Goal: Information Seeking & Learning: Find specific fact

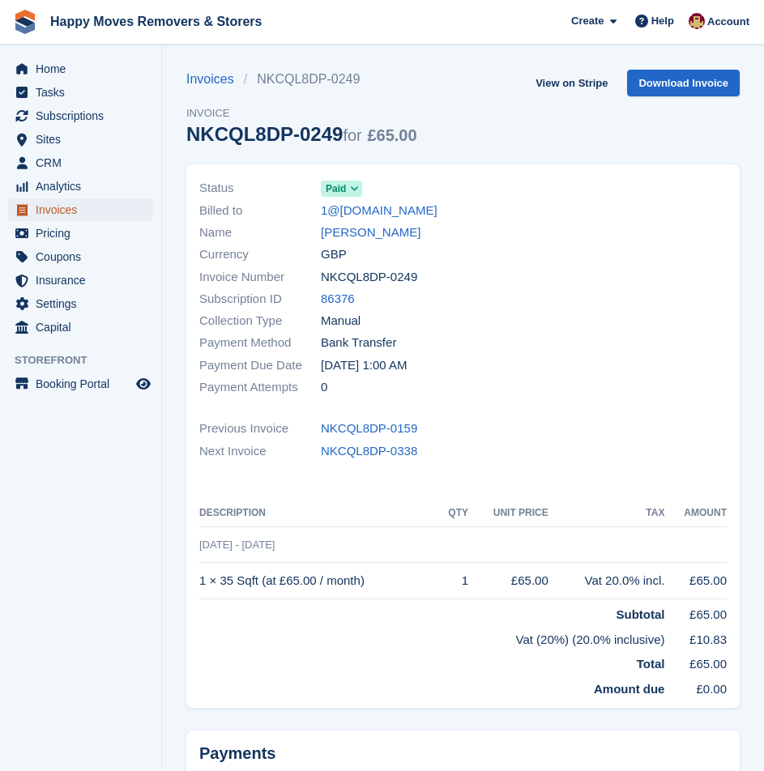
click at [72, 207] on span "Invoices" at bounding box center [84, 210] width 97 height 23
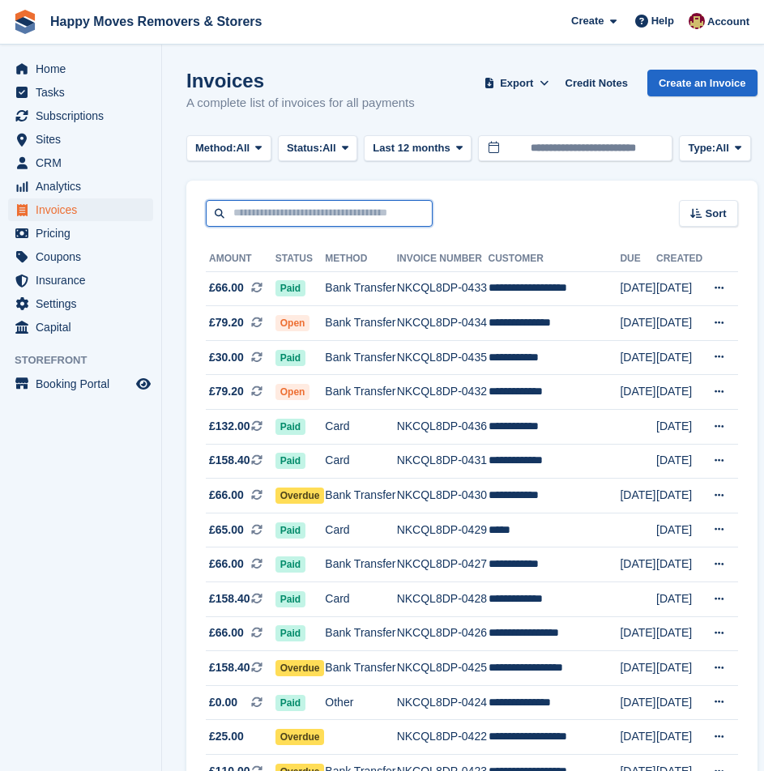
click at [250, 211] on input "text" at bounding box center [319, 213] width 227 height 27
drag, startPoint x: 558, startPoint y: 177, endPoint x: 537, endPoint y: 188, distance: 23.6
drag, startPoint x: 399, startPoint y: 212, endPoint x: 404, endPoint y: 203, distance: 10.2
click at [400, 204] on input "text" at bounding box center [319, 213] width 227 height 27
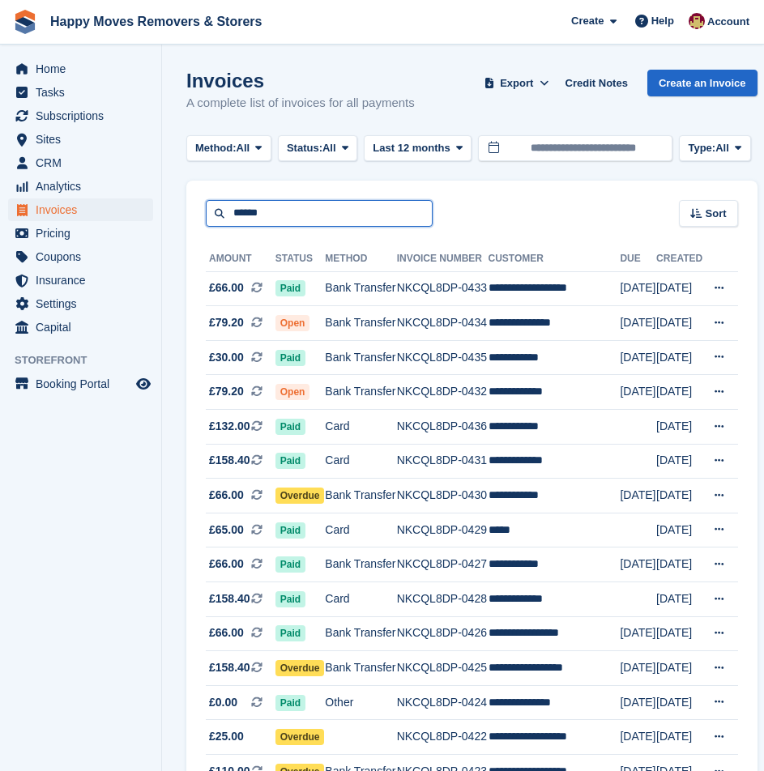
type input "******"
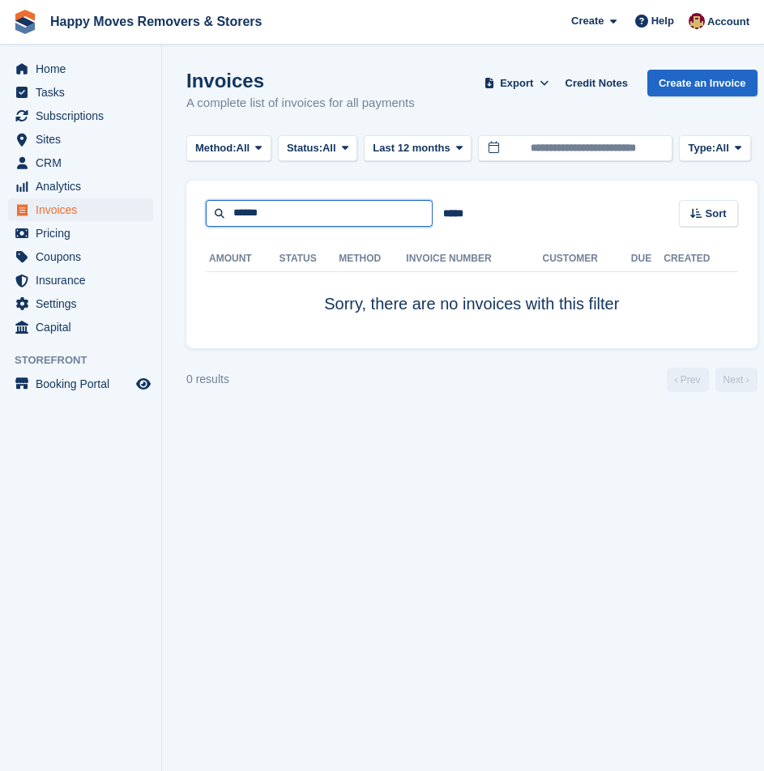
click at [375, 216] on input "******" at bounding box center [319, 213] width 227 height 27
type input "*****"
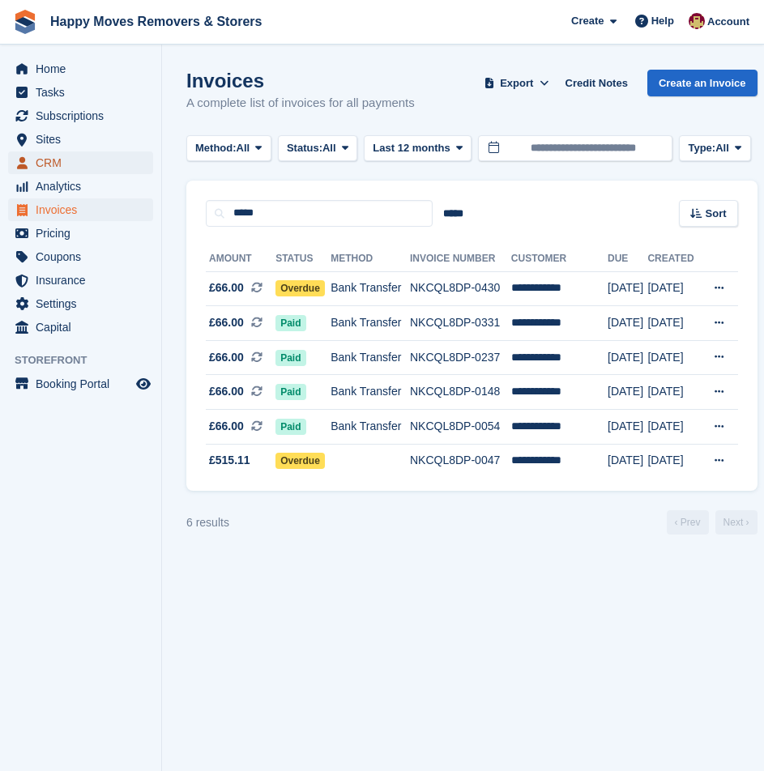
click at [93, 166] on span "CRM" at bounding box center [84, 163] width 97 height 23
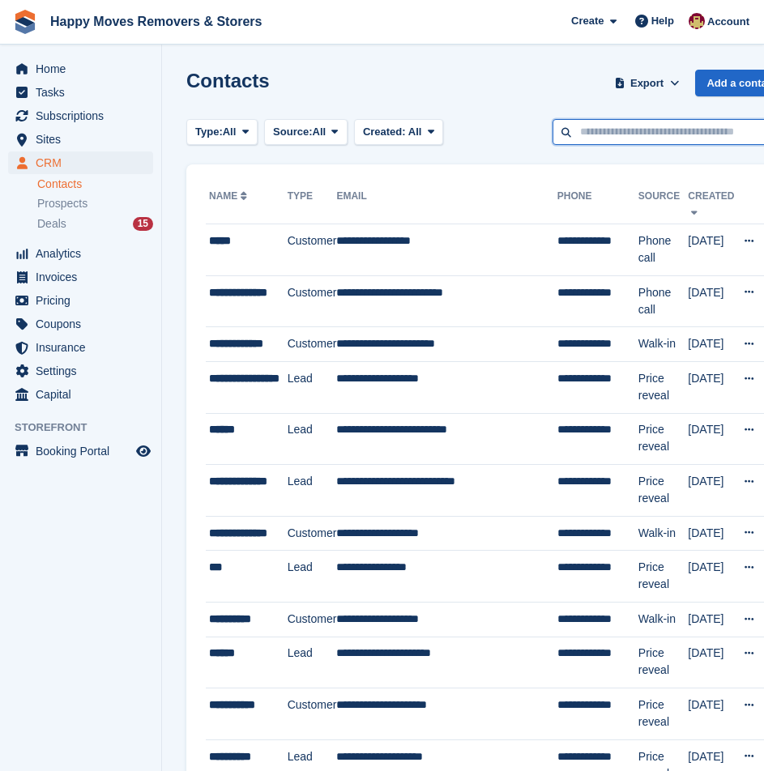
click at [647, 143] on input "text" at bounding box center [670, 132] width 235 height 27
type input "*****"
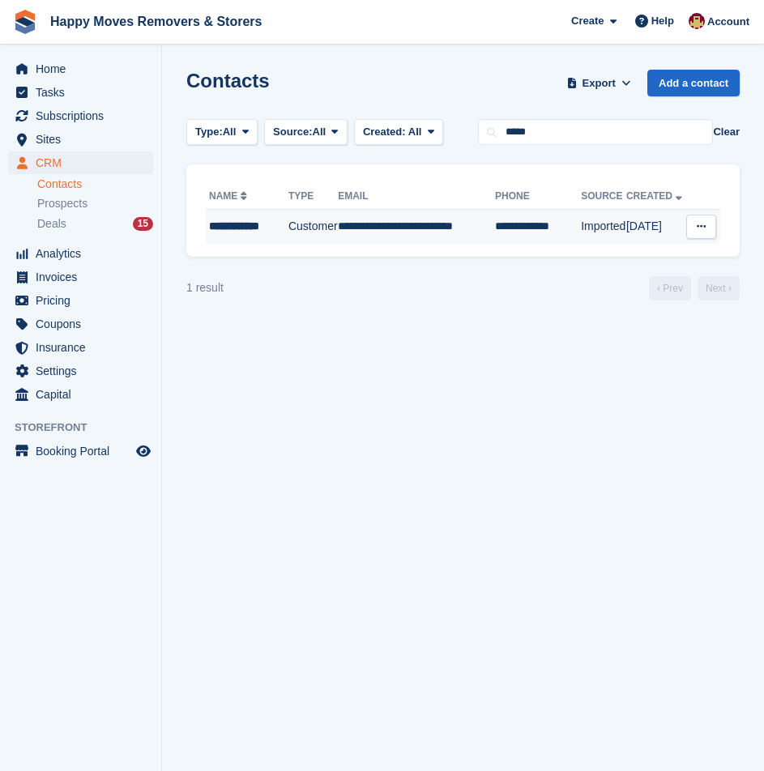
click at [423, 229] on td "**********" at bounding box center [416, 227] width 157 height 34
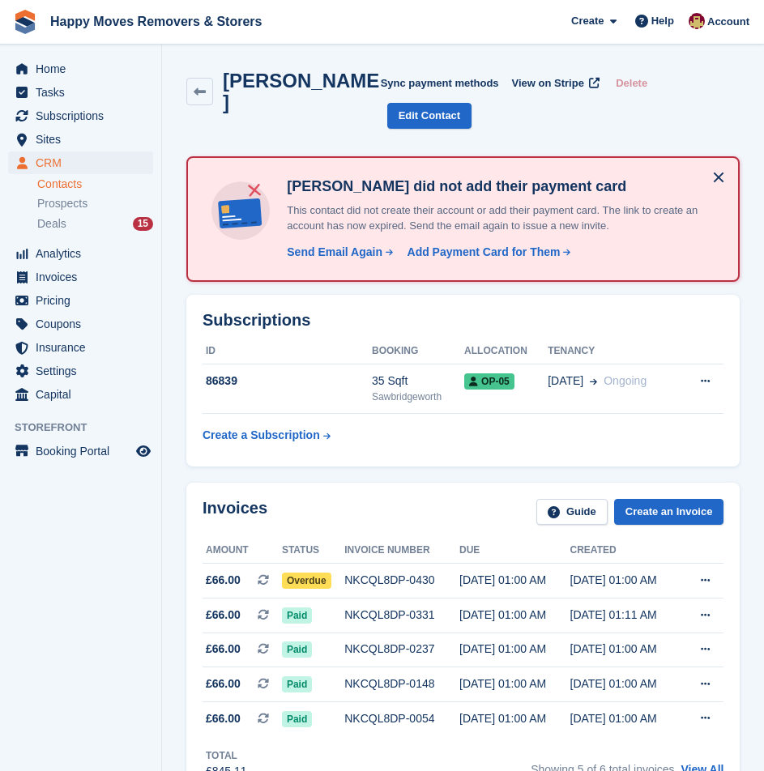
scroll to position [81, 0]
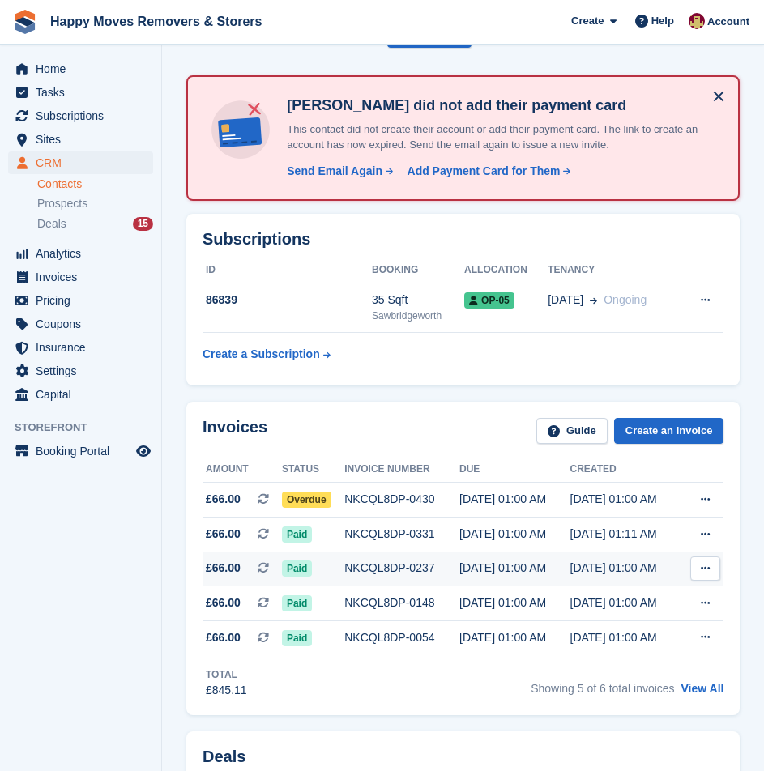
click at [392, 560] on div "NKCQL8DP-0237" at bounding box center [401, 568] width 115 height 17
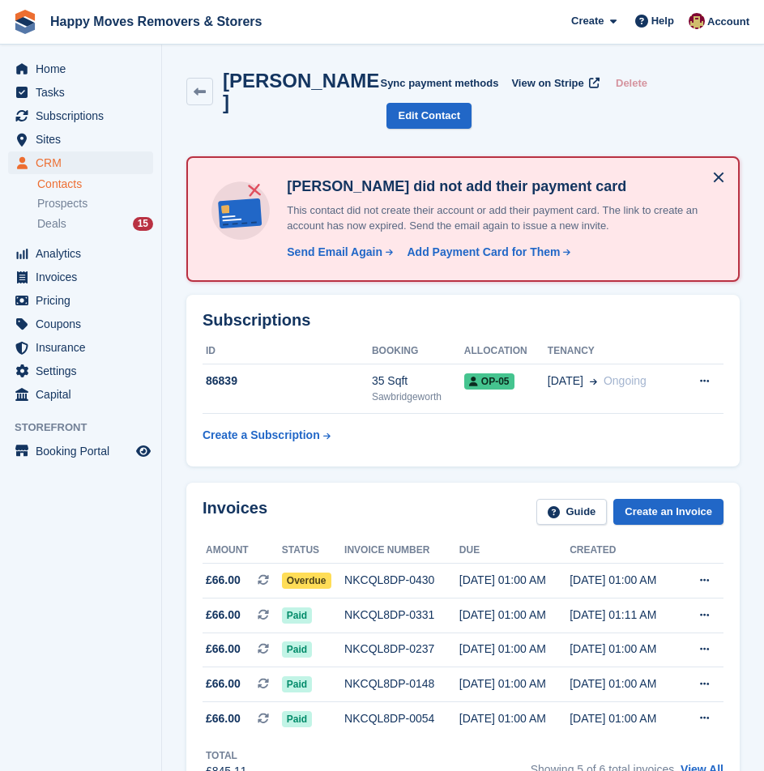
scroll to position [81, 0]
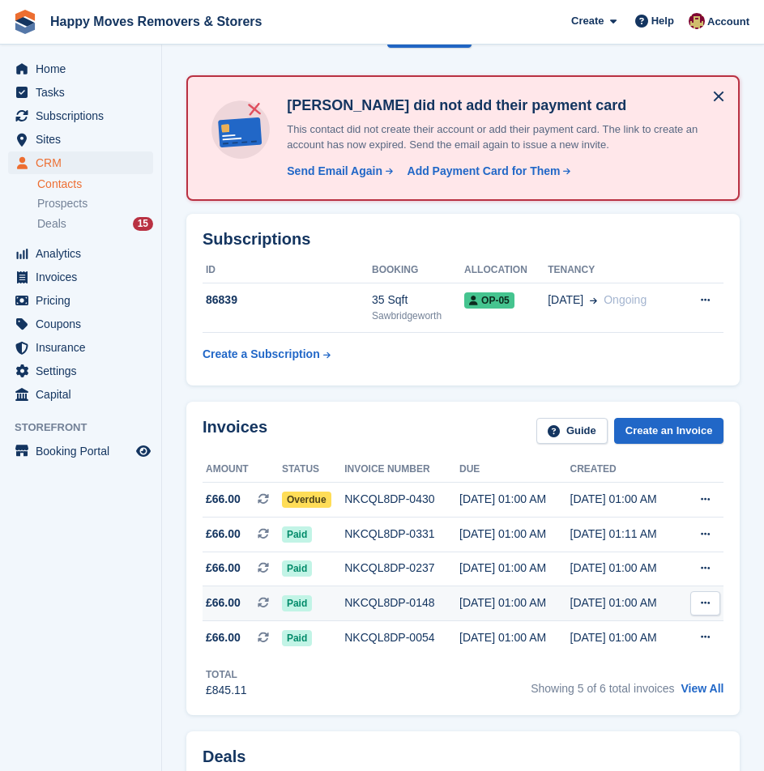
click at [553, 595] on div "29 Jun, 01:00 AM" at bounding box center [514, 603] width 111 height 17
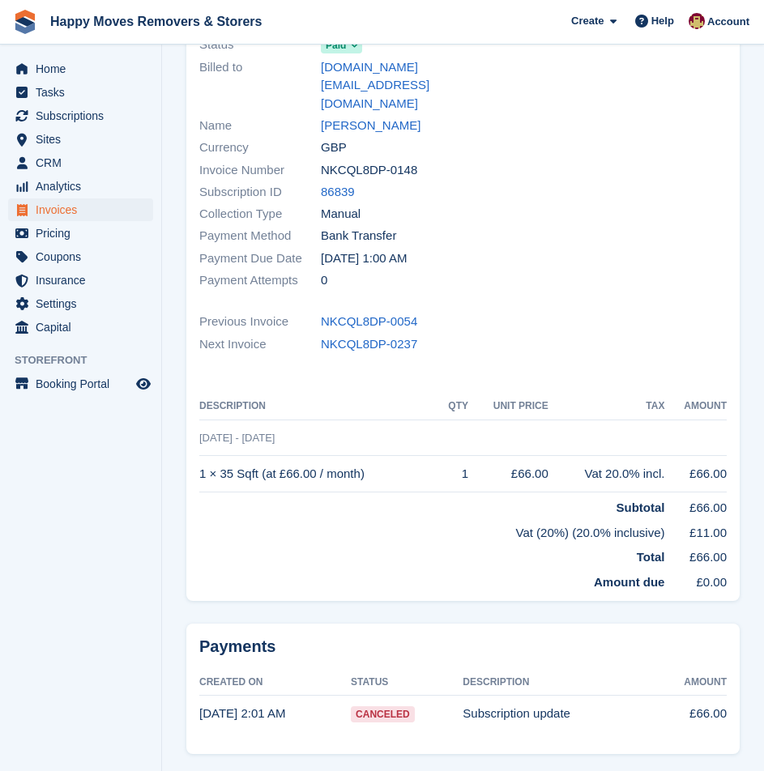
scroll to position [163, 0]
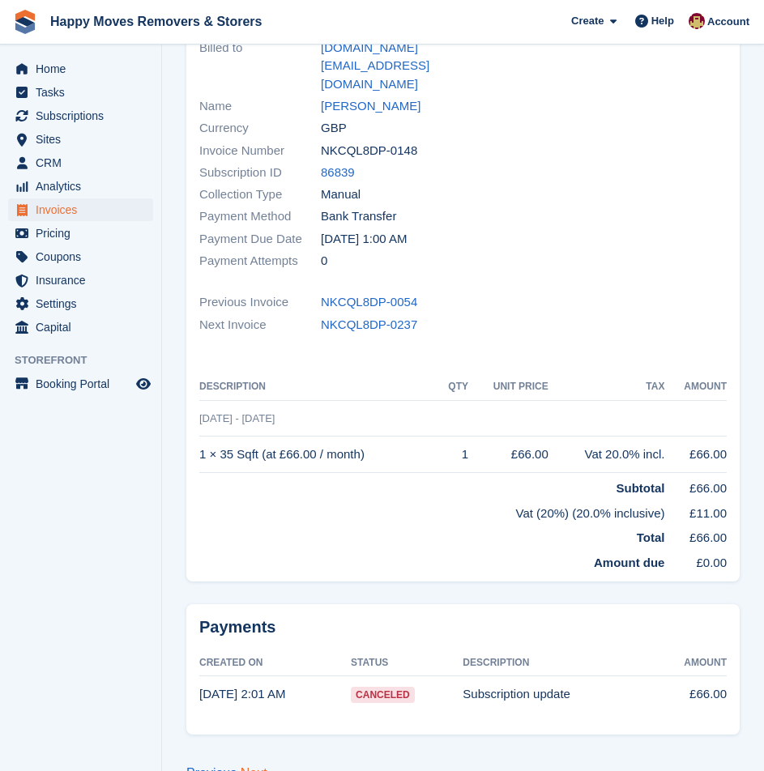
click at [252, 767] on link "Next" at bounding box center [254, 774] width 27 height 14
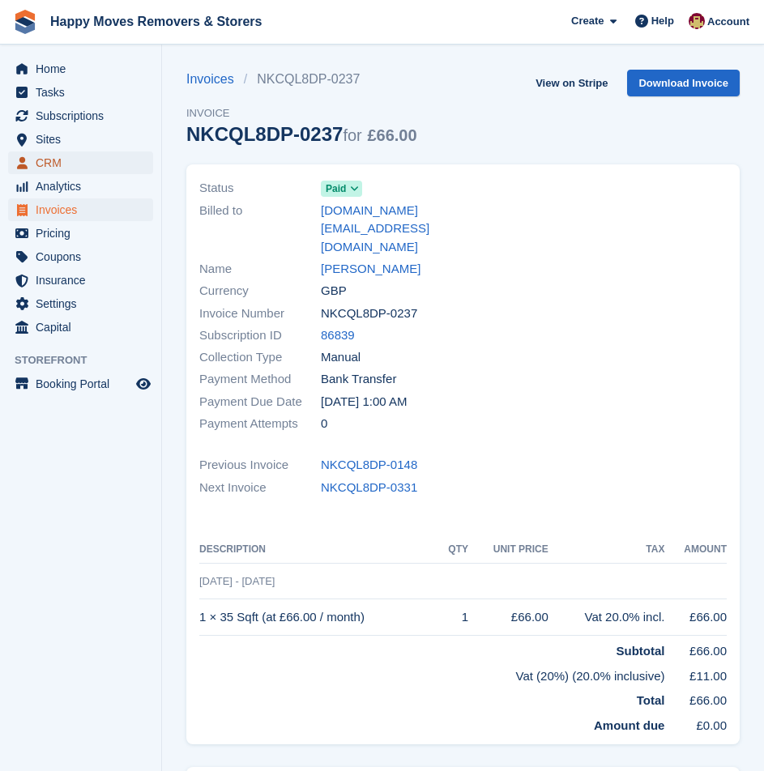
click at [52, 170] on span "CRM" at bounding box center [84, 163] width 97 height 23
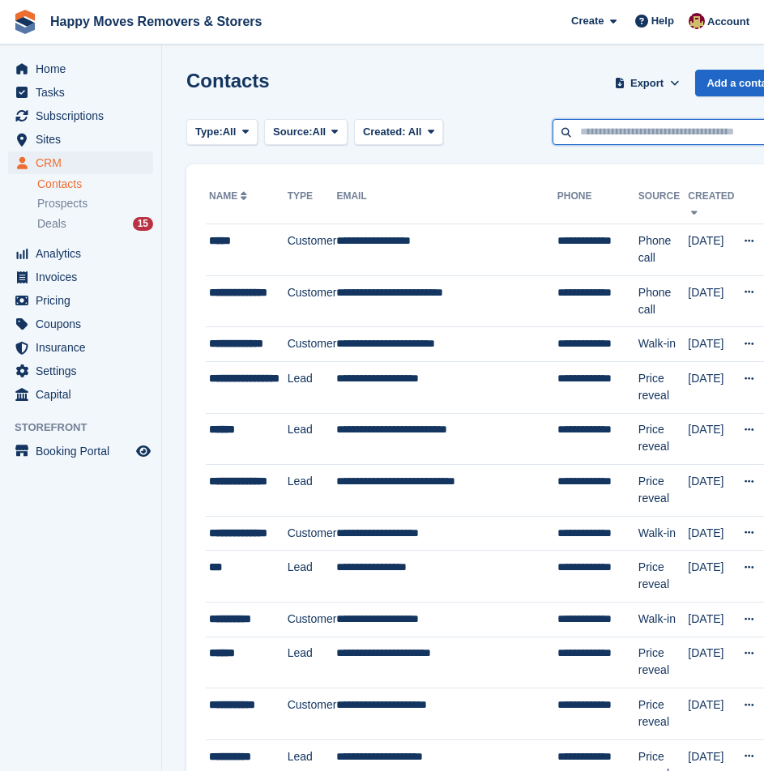
click at [609, 137] on input "text" at bounding box center [670, 132] width 235 height 27
type input "****"
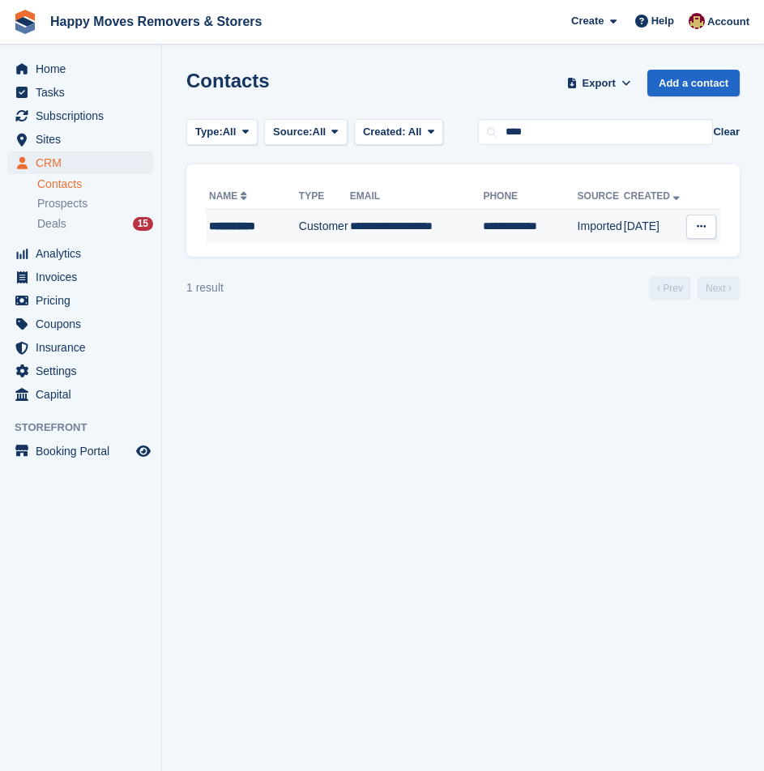
click at [274, 221] on div "**********" at bounding box center [252, 226] width 87 height 17
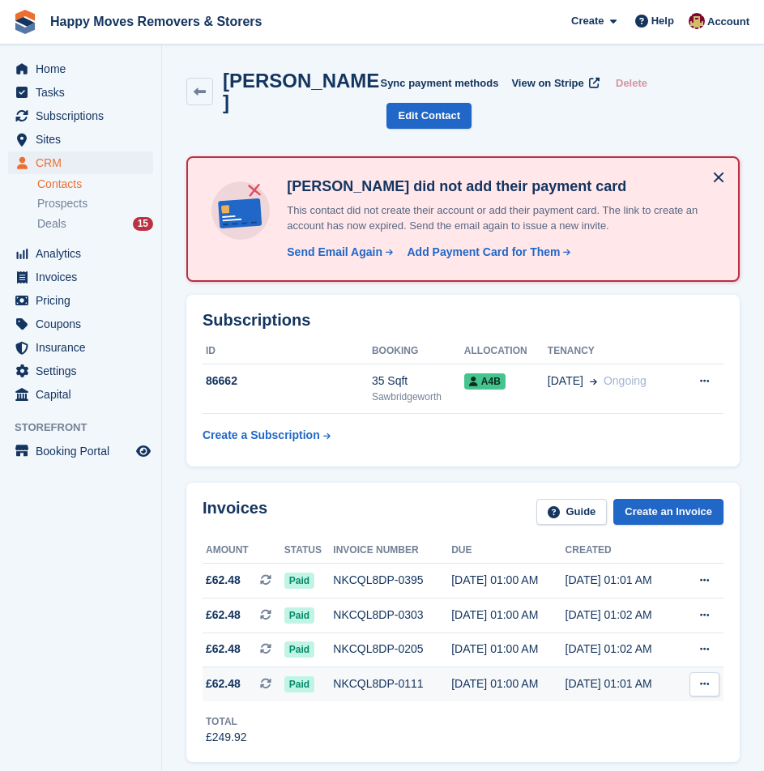
click at [394, 676] on div "NKCQL8DP-0111" at bounding box center [392, 684] width 118 height 17
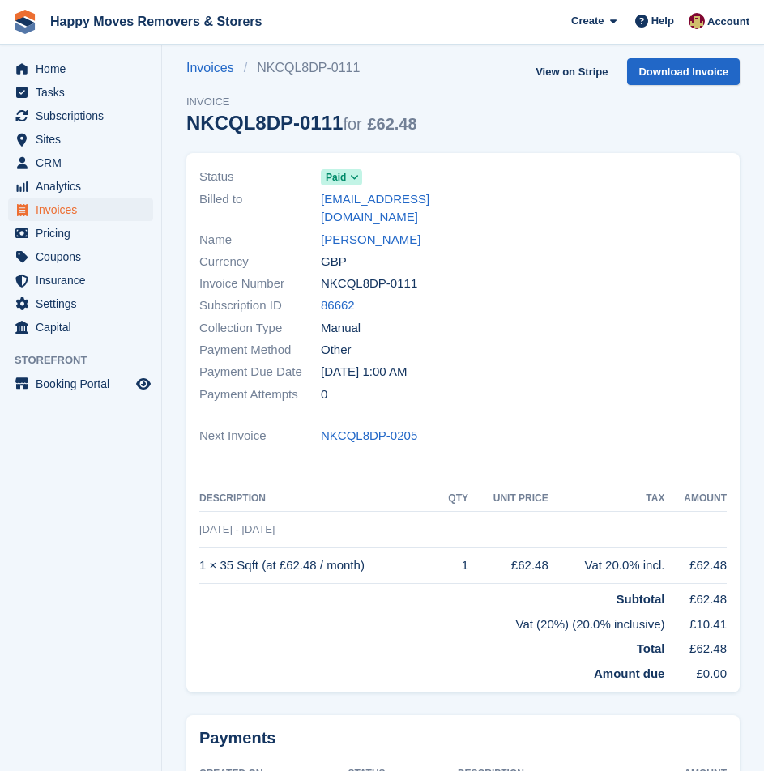
scroll to position [141, 0]
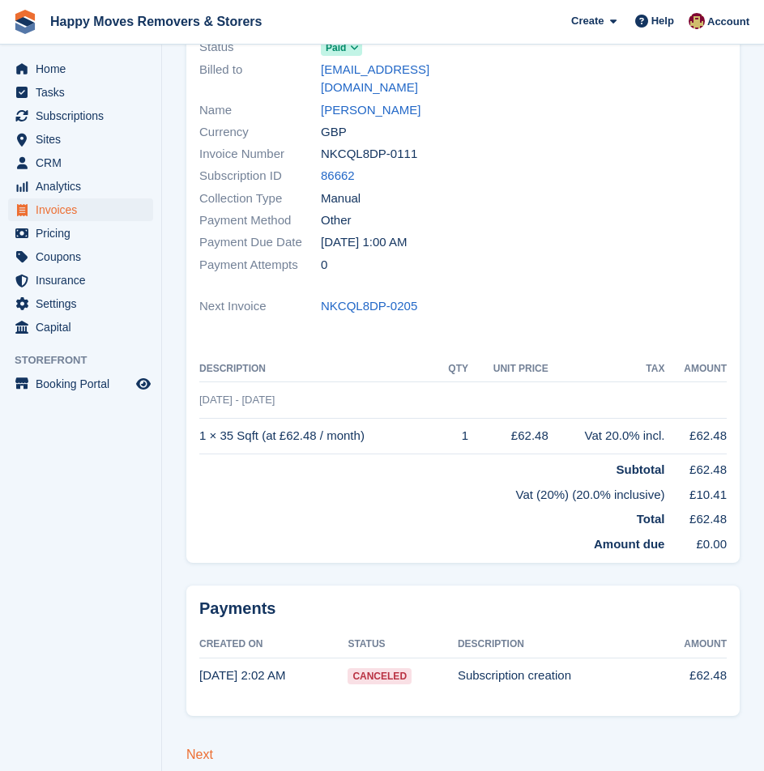
click at [205, 748] on link "Next" at bounding box center [199, 755] width 27 height 14
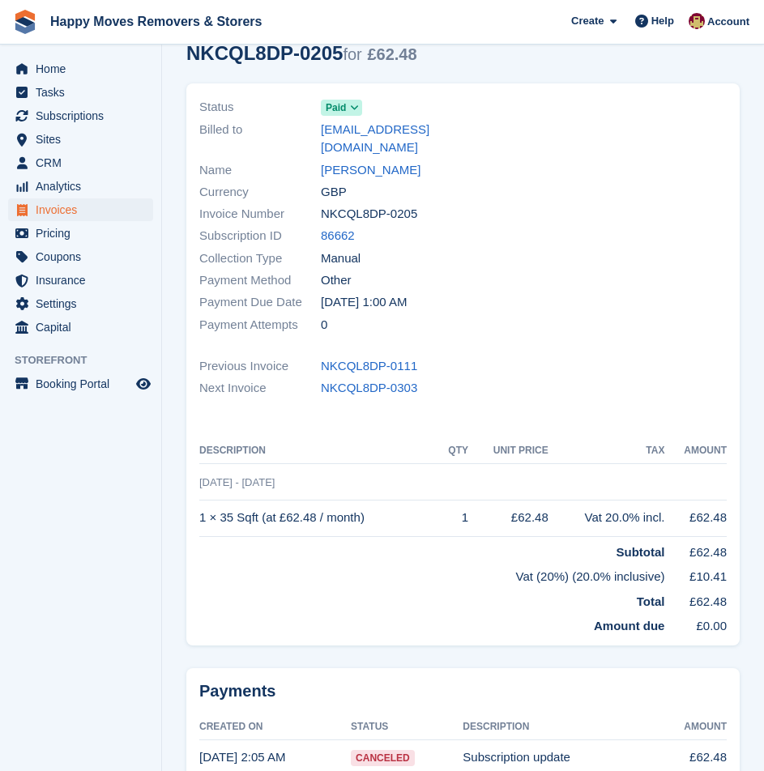
scroll to position [163, 0]
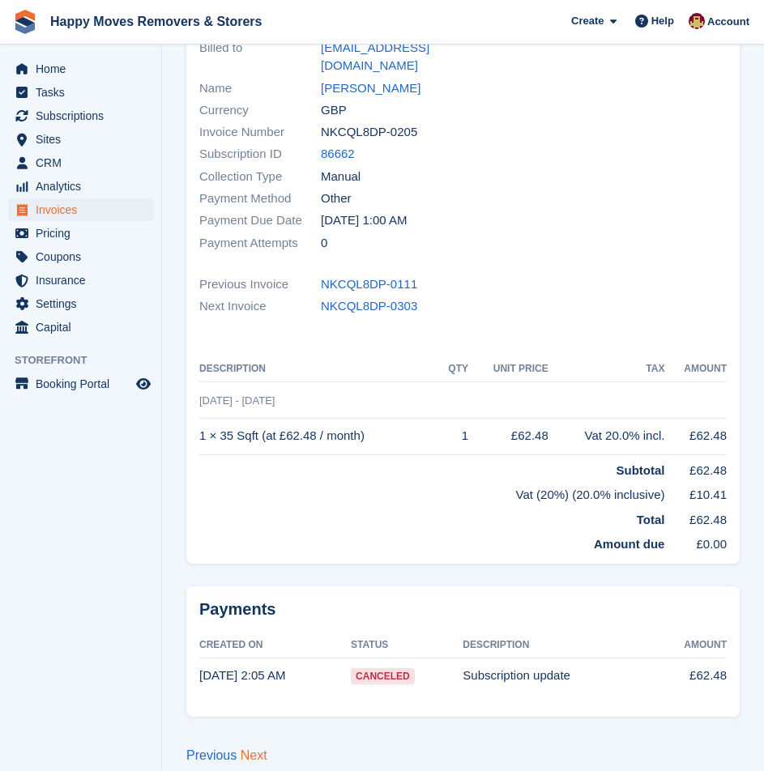
click at [246, 749] on link "Next" at bounding box center [254, 756] width 27 height 14
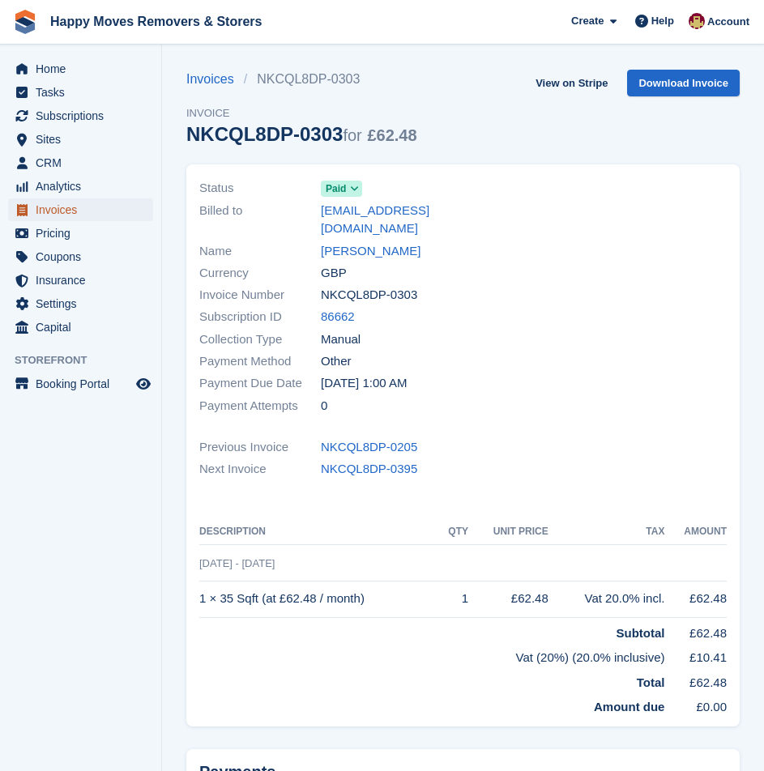
click at [76, 206] on span "Invoices" at bounding box center [84, 210] width 97 height 23
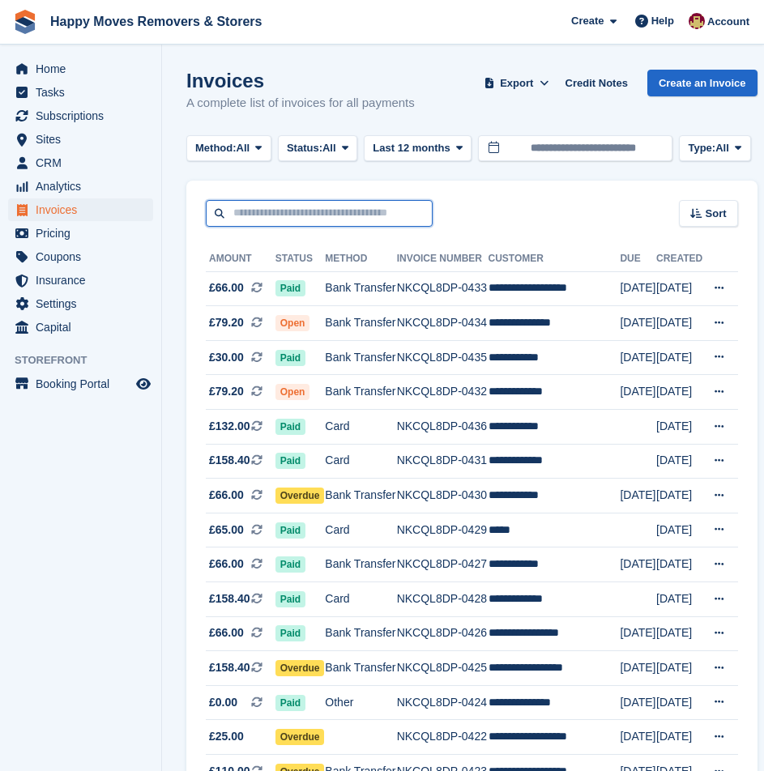
click at [314, 207] on input "text" at bounding box center [319, 213] width 227 height 27
type input "*******"
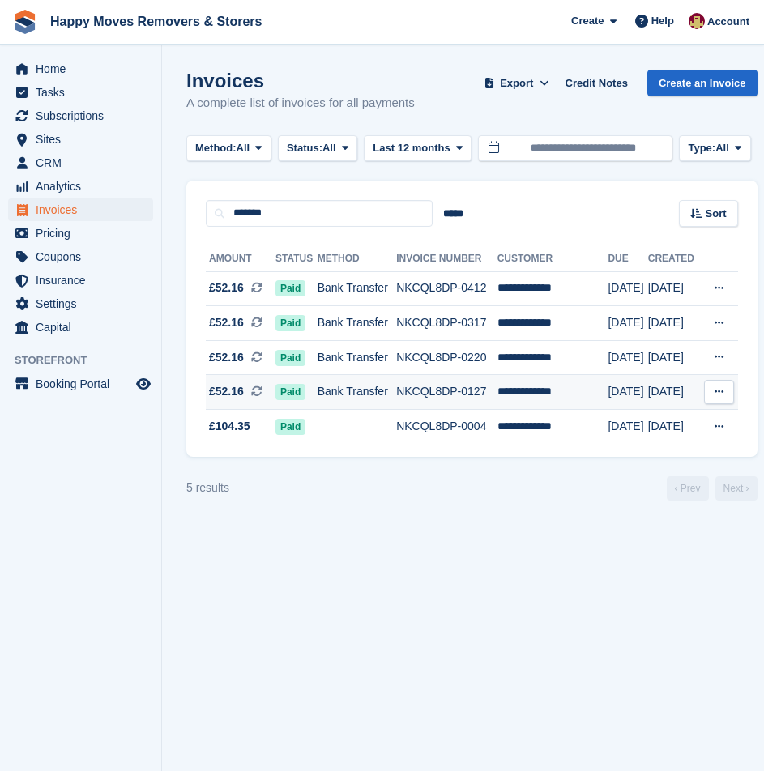
click at [336, 388] on td "Bank Transfer" at bounding box center [357, 392] width 79 height 35
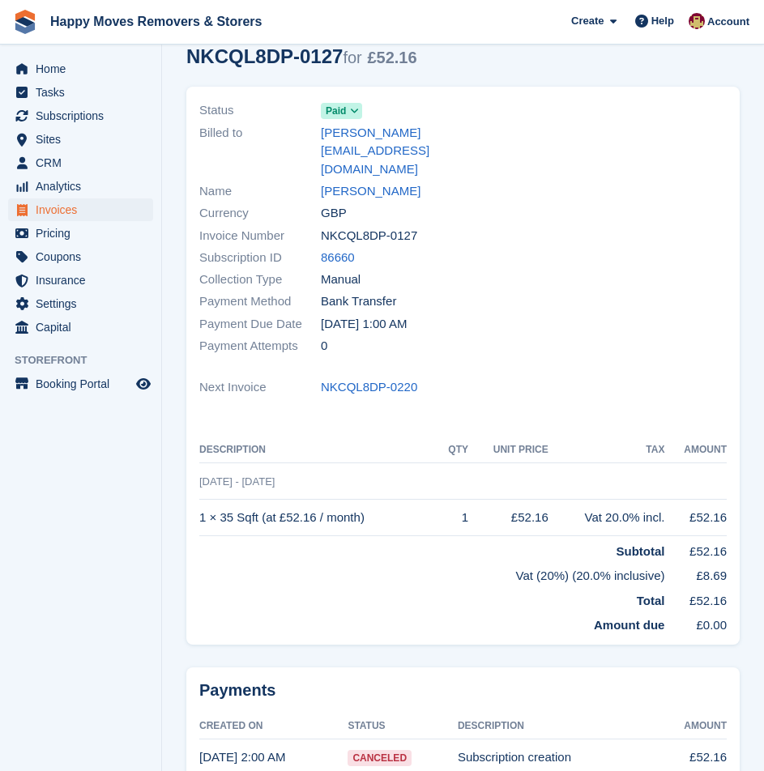
scroll to position [141, 0]
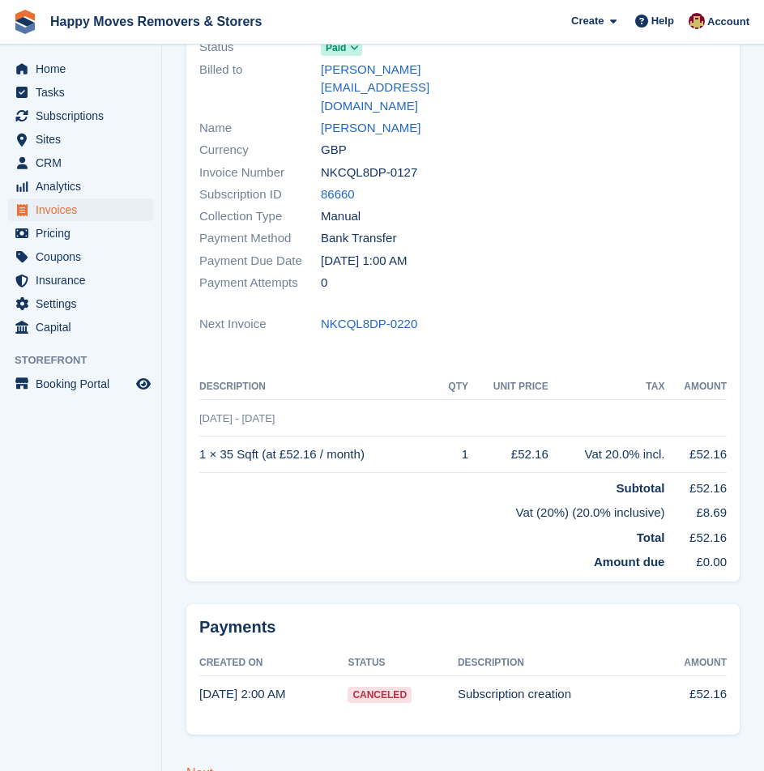
click at [194, 767] on link "Next" at bounding box center [199, 774] width 27 height 14
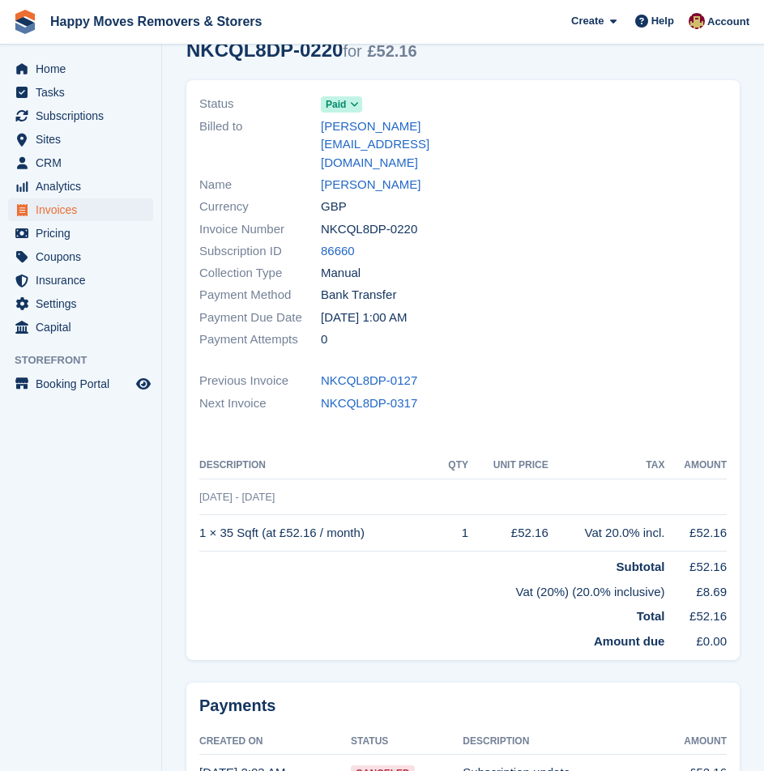
scroll to position [163, 0]
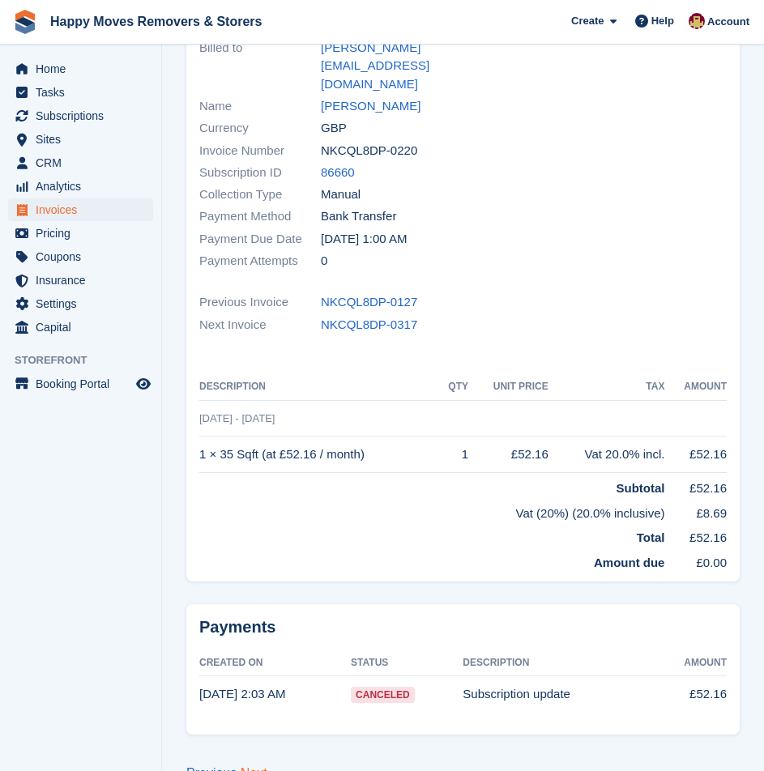
click at [253, 767] on link "Next" at bounding box center [254, 774] width 27 height 14
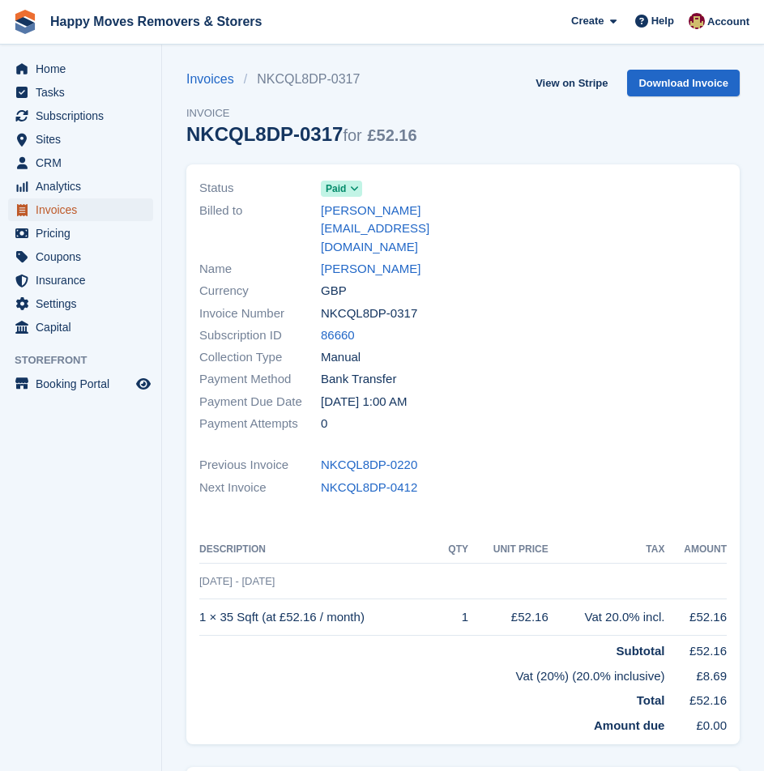
click at [94, 213] on span "Invoices" at bounding box center [84, 210] width 97 height 23
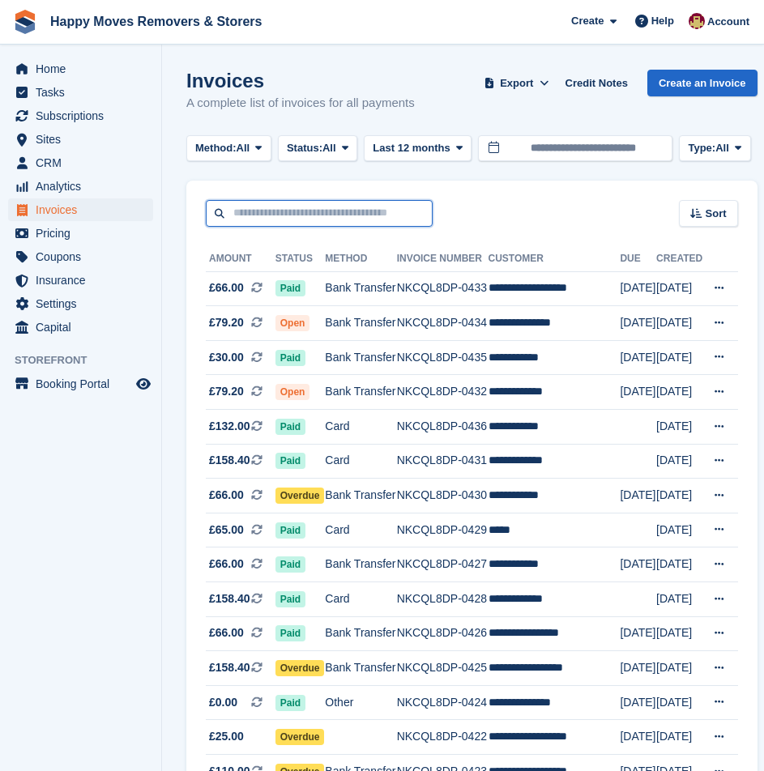
click at [334, 211] on input "text" at bounding box center [319, 213] width 227 height 27
type input "*******"
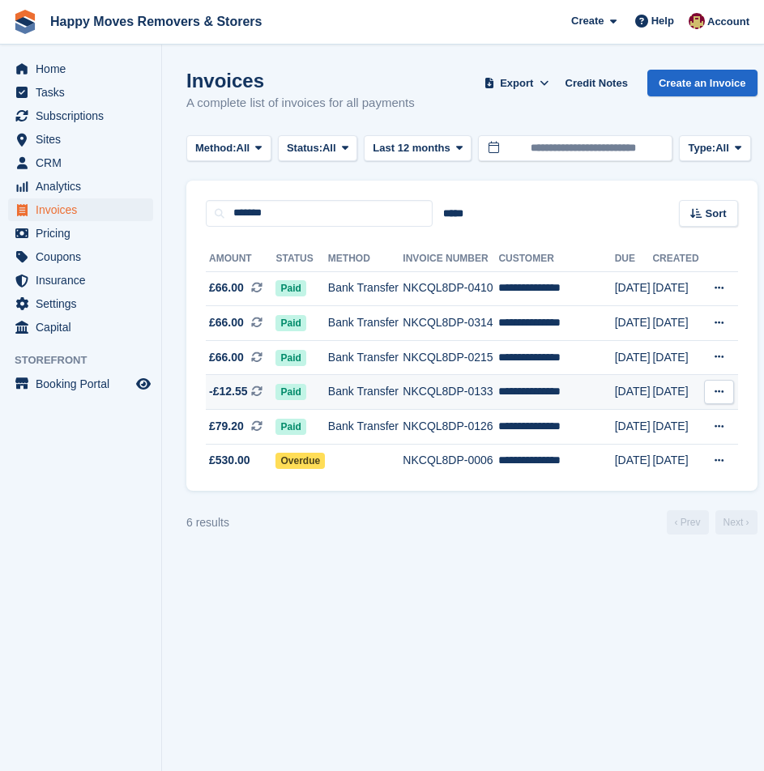
click at [395, 381] on td "Bank Transfer" at bounding box center [365, 392] width 75 height 35
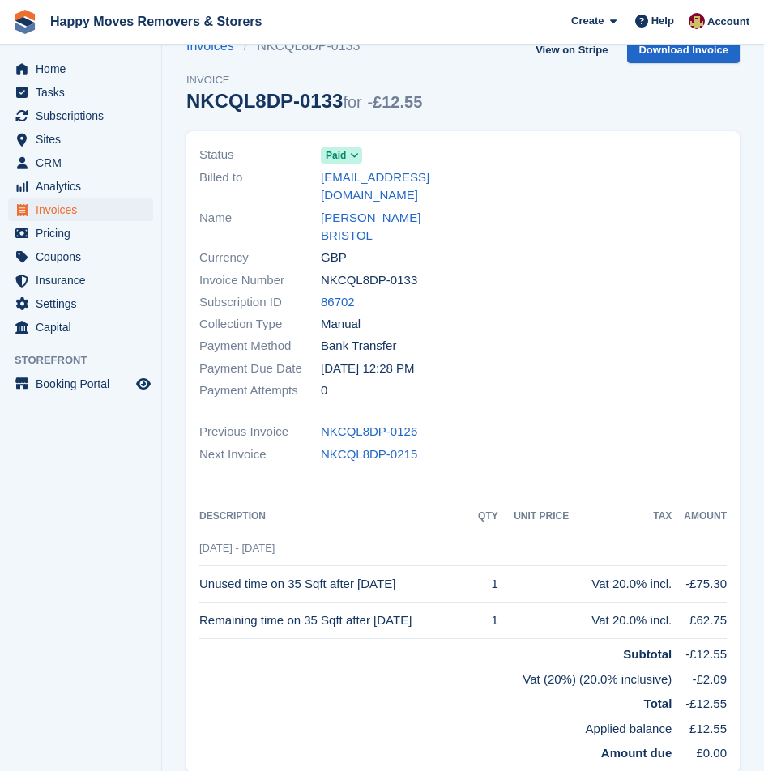
scroll to position [65, 0]
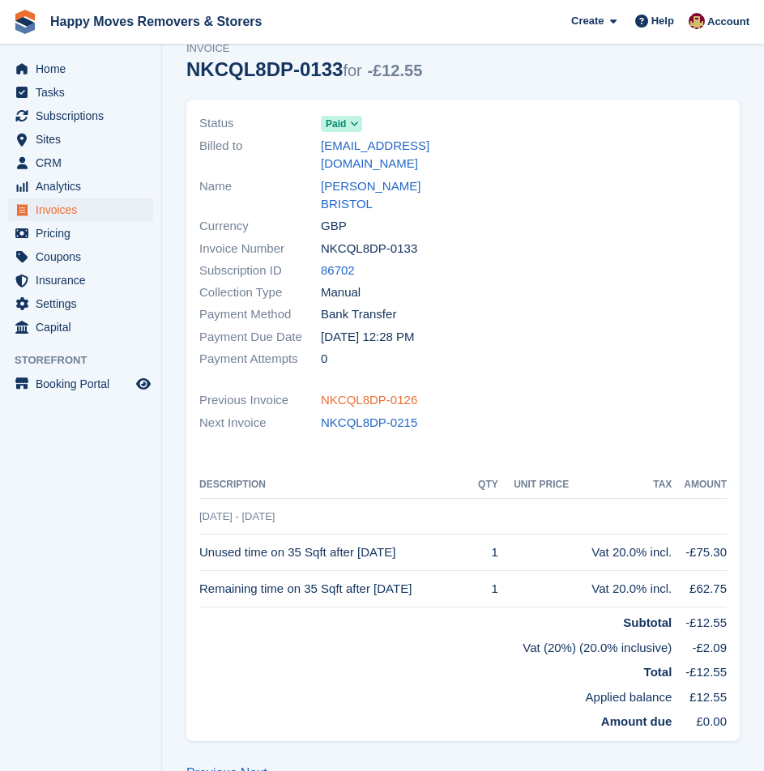
click at [365, 391] on link "NKCQL8DP-0126" at bounding box center [369, 400] width 96 height 19
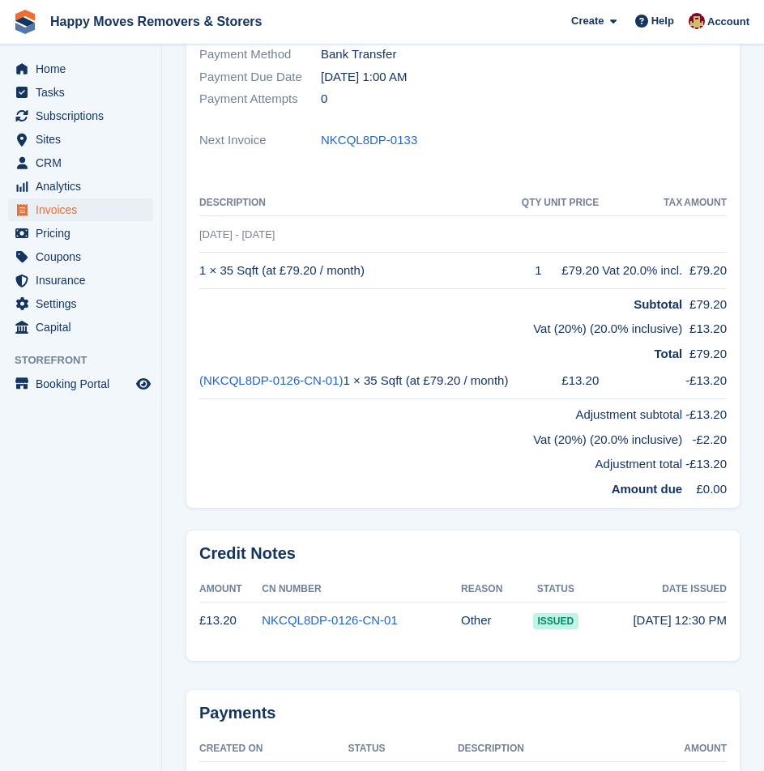
scroll to position [405, 0]
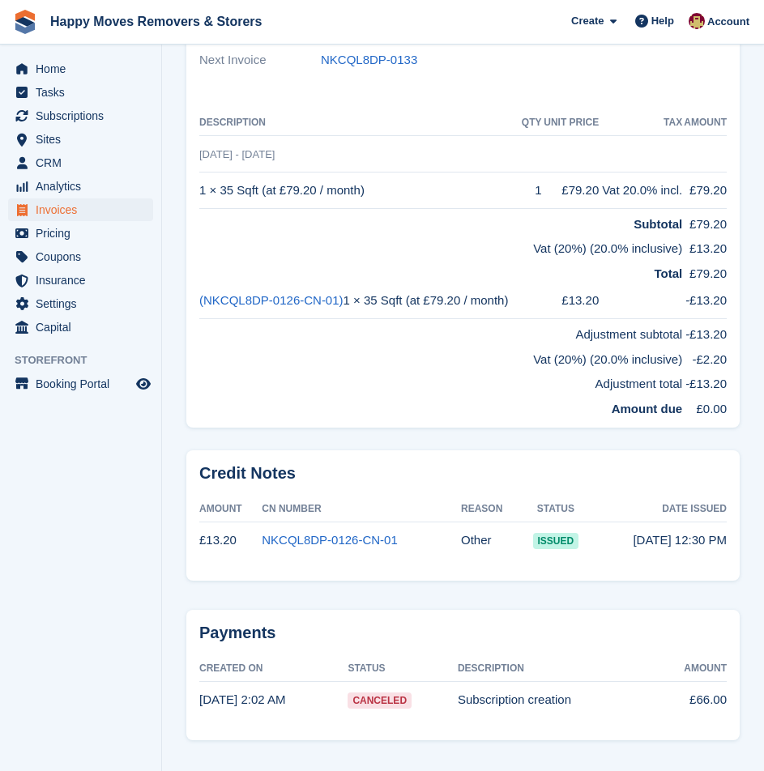
click at [198, 771] on link "Next" at bounding box center [199, 779] width 27 height 14
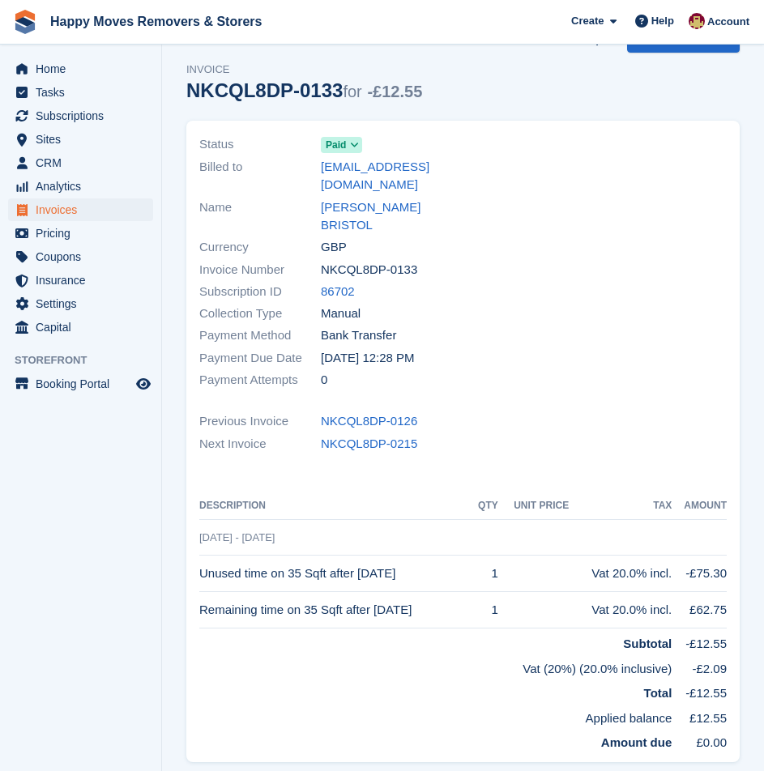
scroll to position [65, 0]
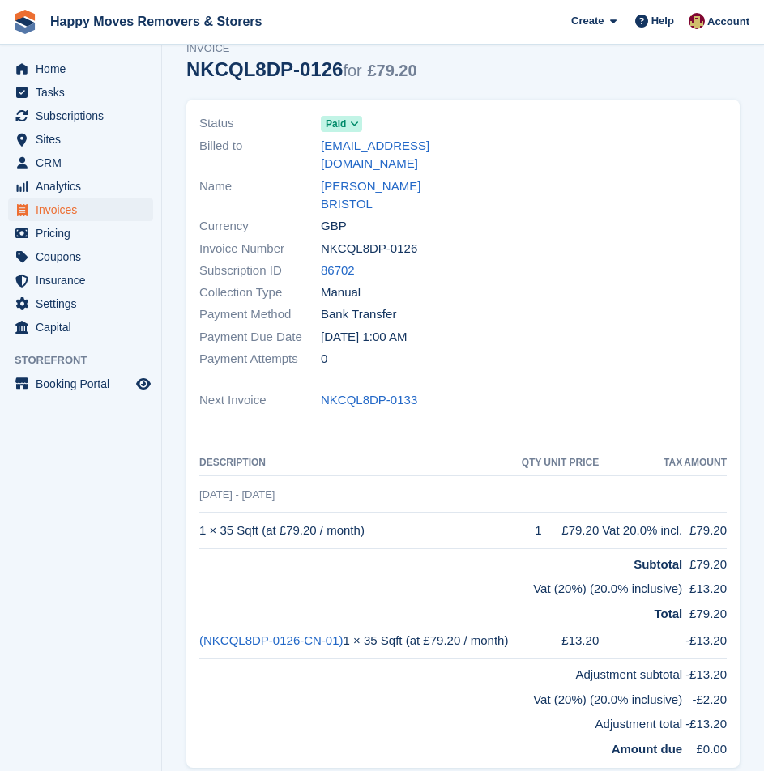
scroll to position [405, 0]
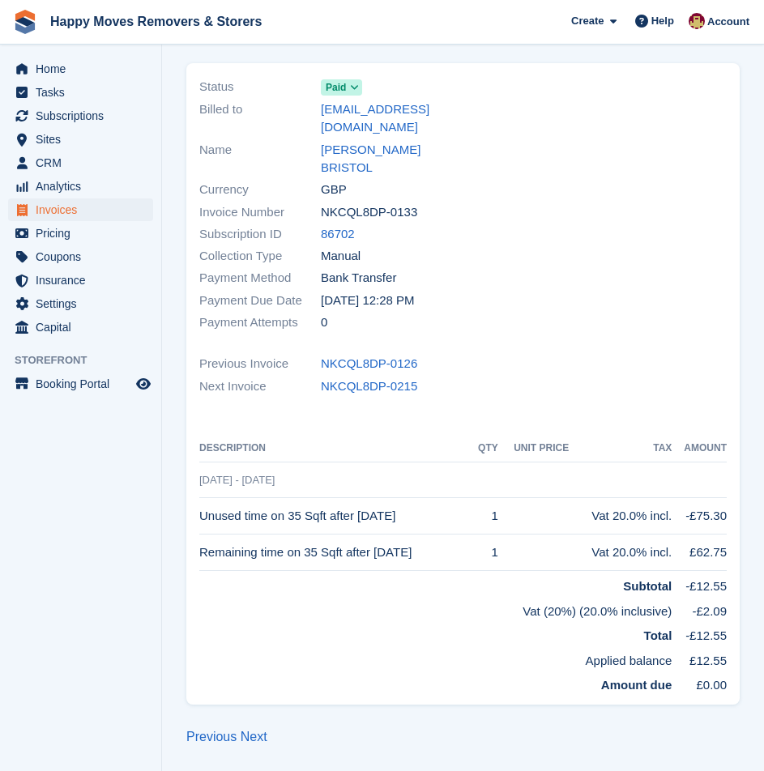
scroll to position [65, 0]
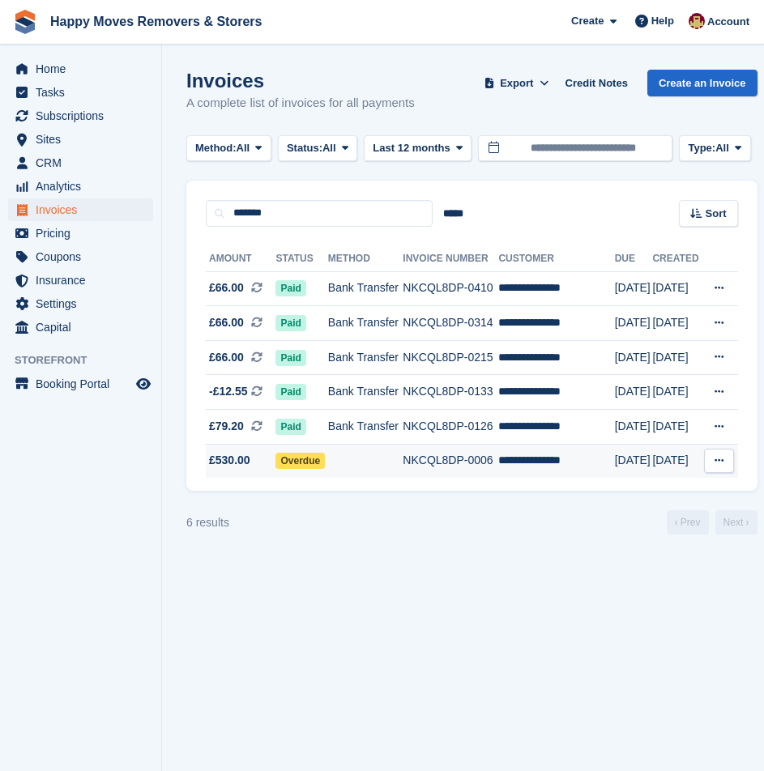
click at [383, 455] on td at bounding box center [365, 461] width 75 height 34
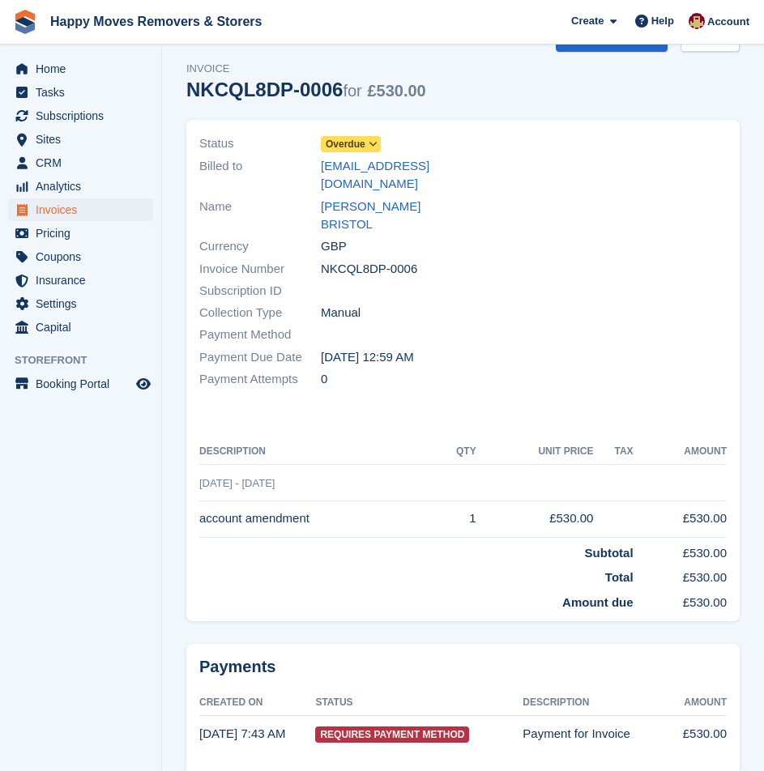
scroll to position [65, 0]
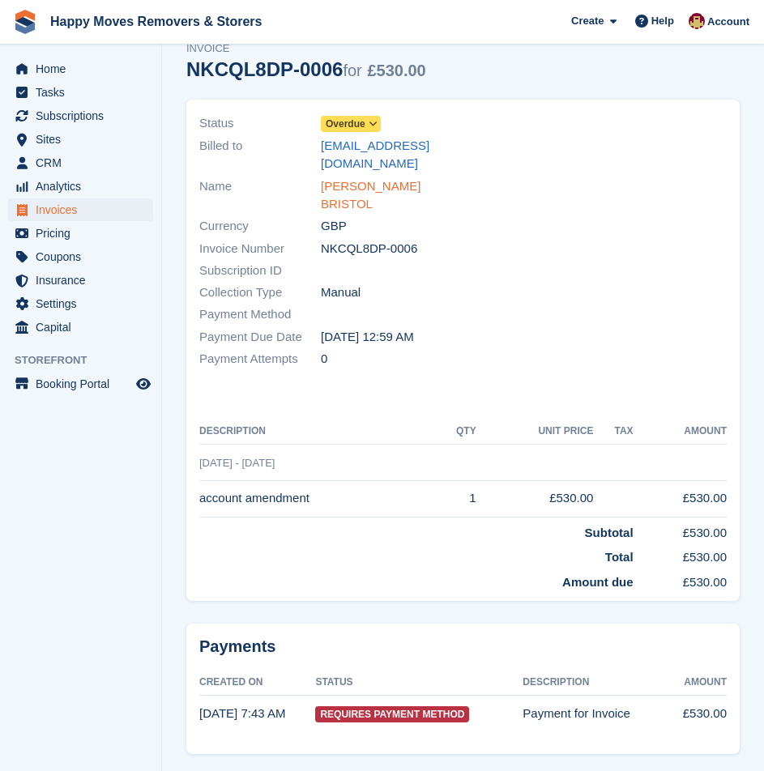
click at [374, 177] on link "[PERSON_NAME] BRISTOL" at bounding box center [387, 195] width 133 height 36
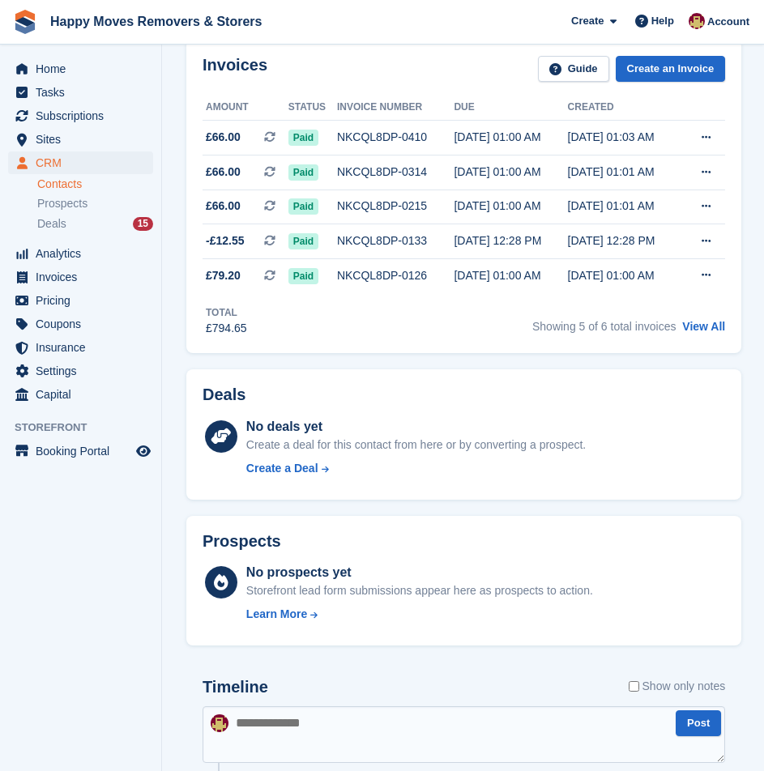
scroll to position [405, 0]
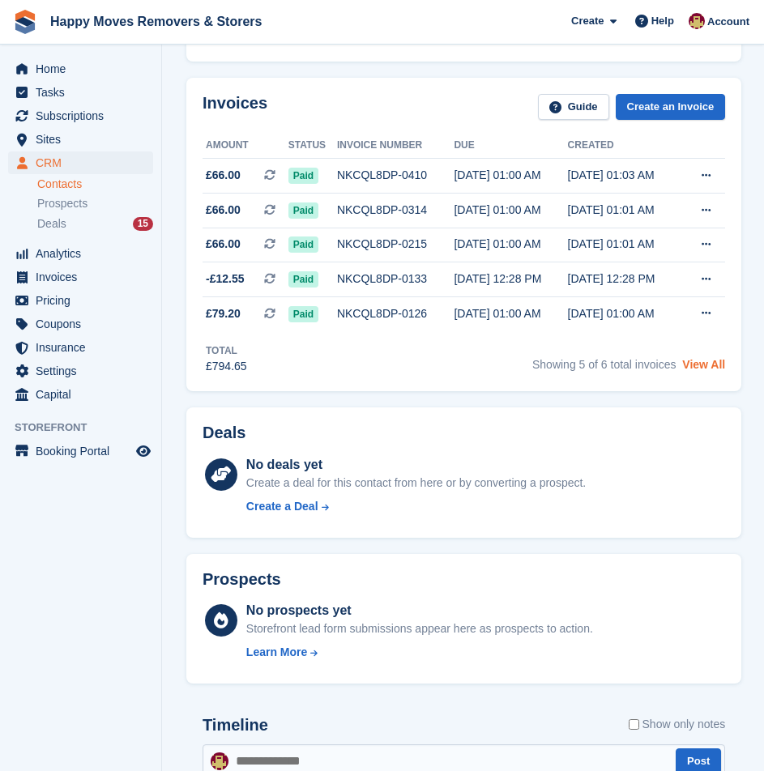
click at [707, 364] on link "View All" at bounding box center [703, 364] width 43 height 13
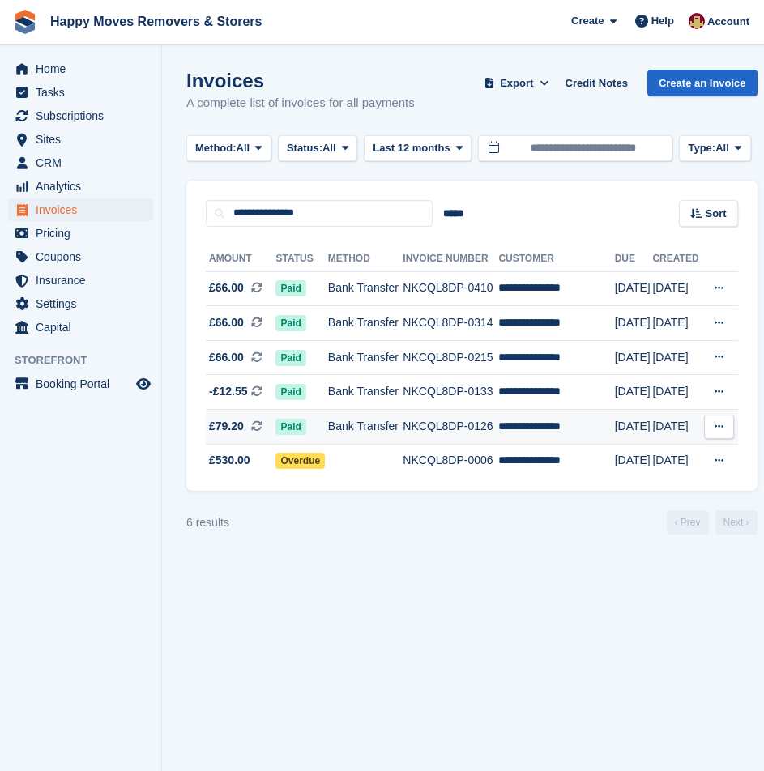
click at [430, 421] on td "NKCQL8DP-0126" at bounding box center [451, 427] width 96 height 35
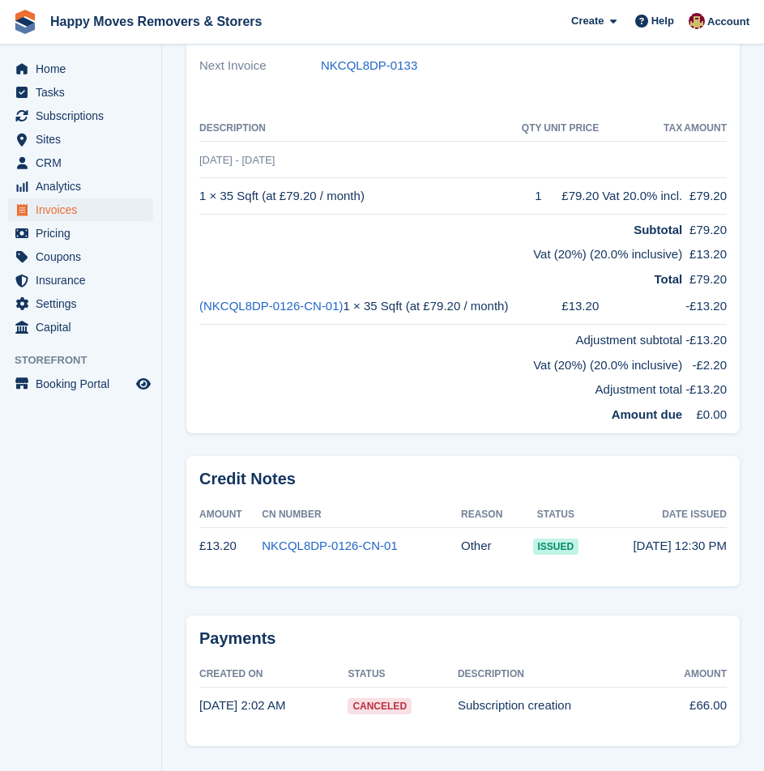
scroll to position [405, 0]
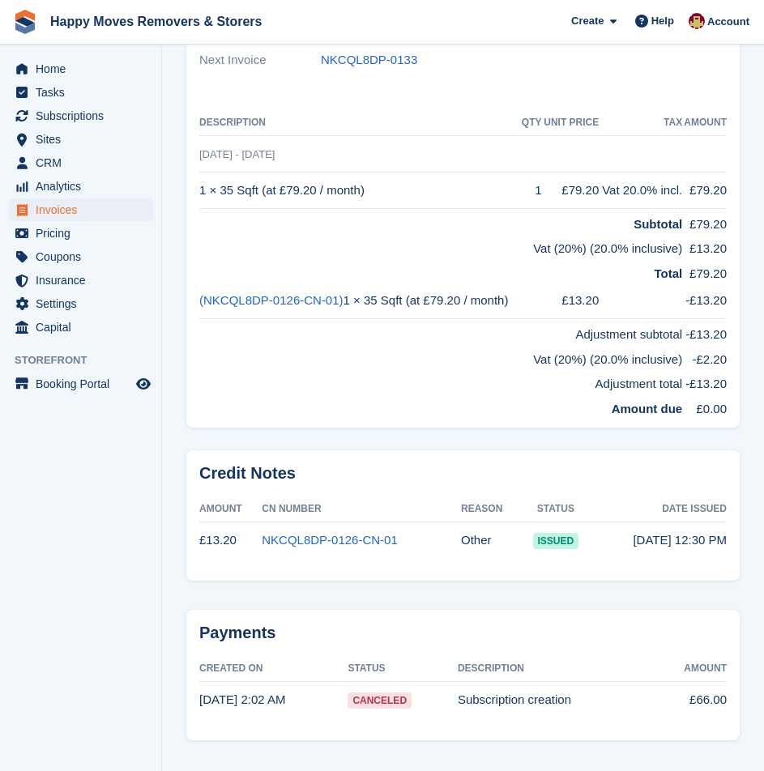
click at [204, 771] on link "Next" at bounding box center [199, 779] width 27 height 14
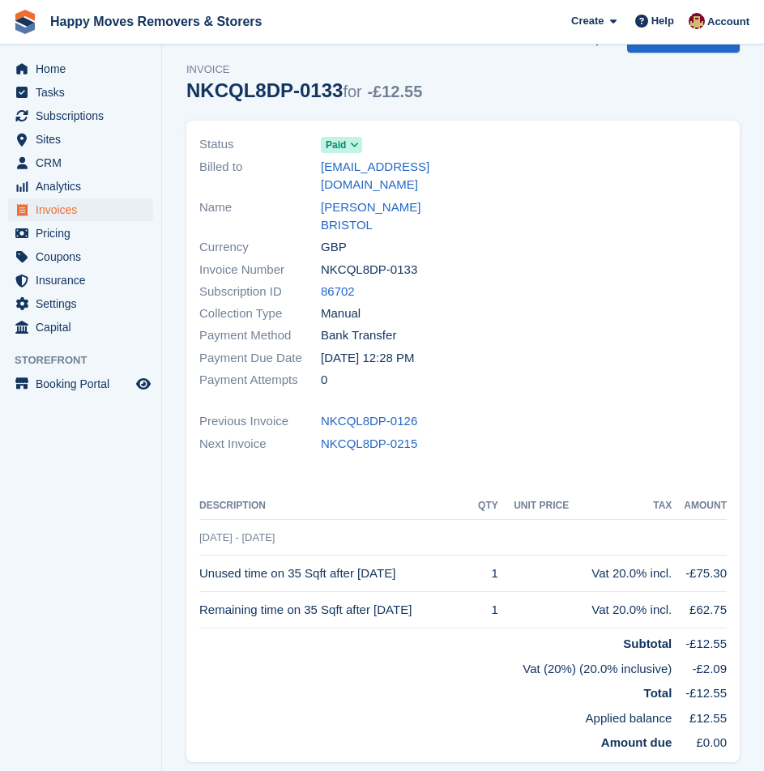
scroll to position [65, 0]
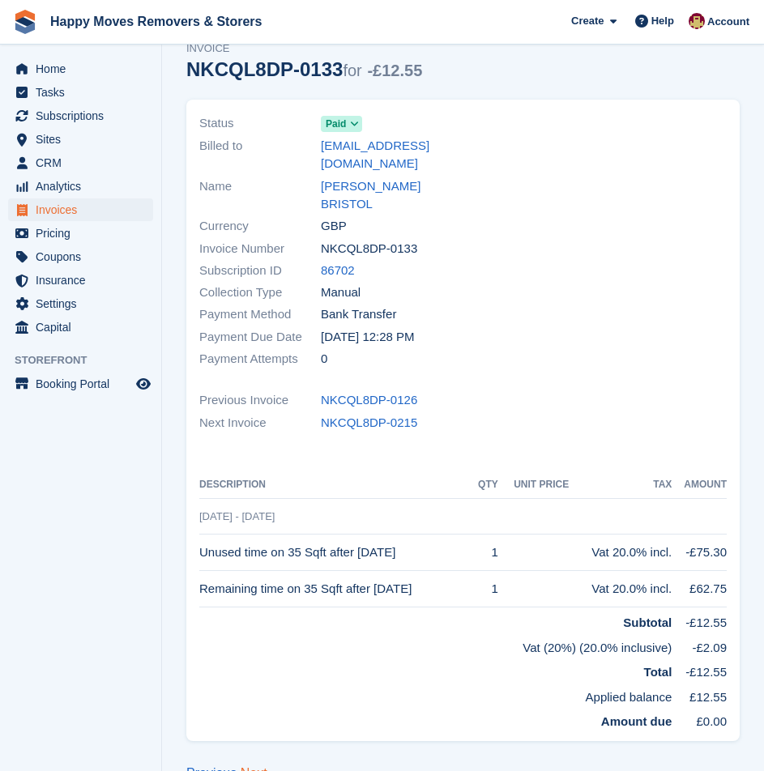
click at [256, 767] on link "Next" at bounding box center [254, 774] width 27 height 14
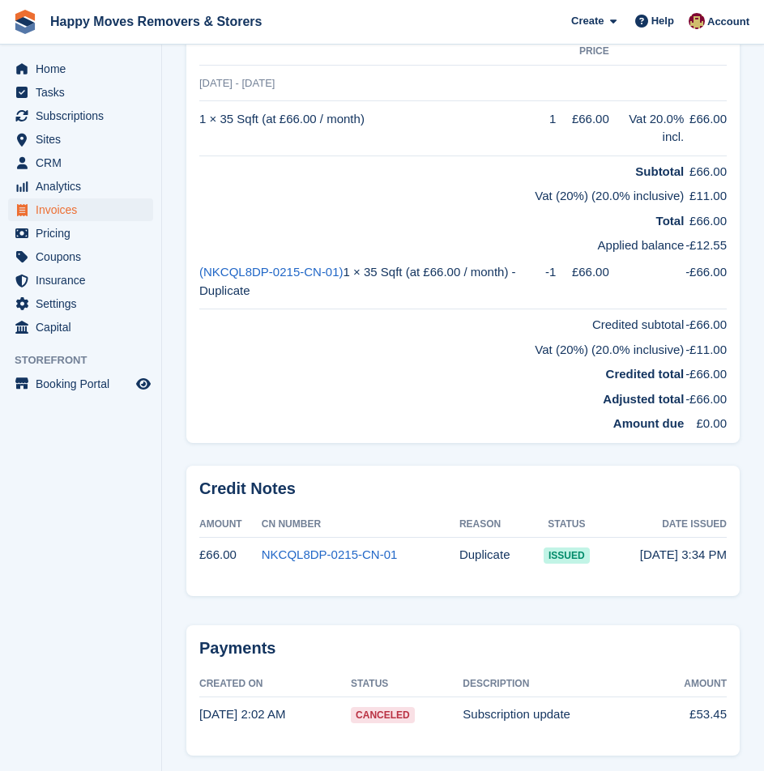
scroll to position [534, 0]
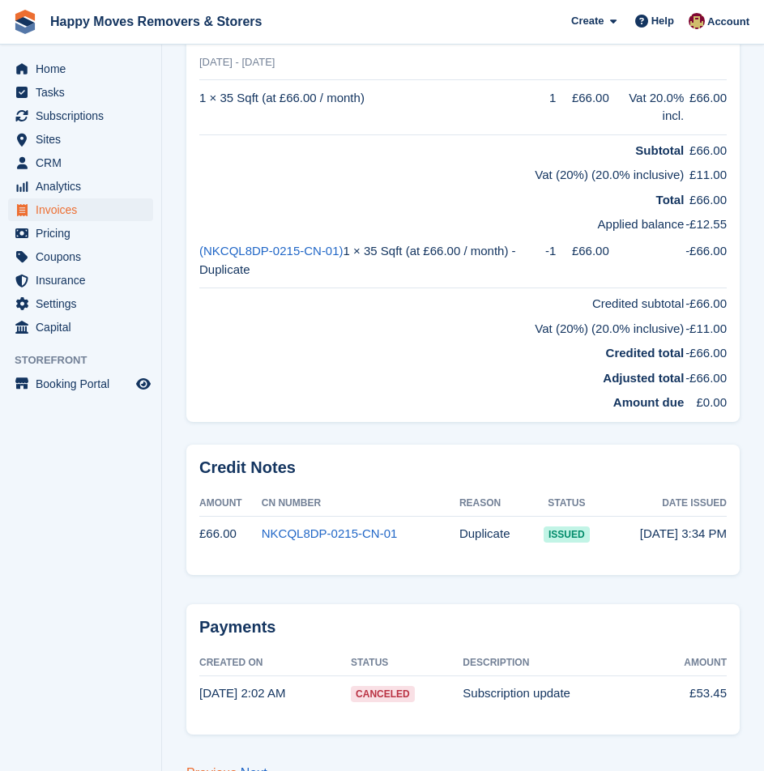
click at [215, 767] on link "Previous" at bounding box center [211, 774] width 50 height 14
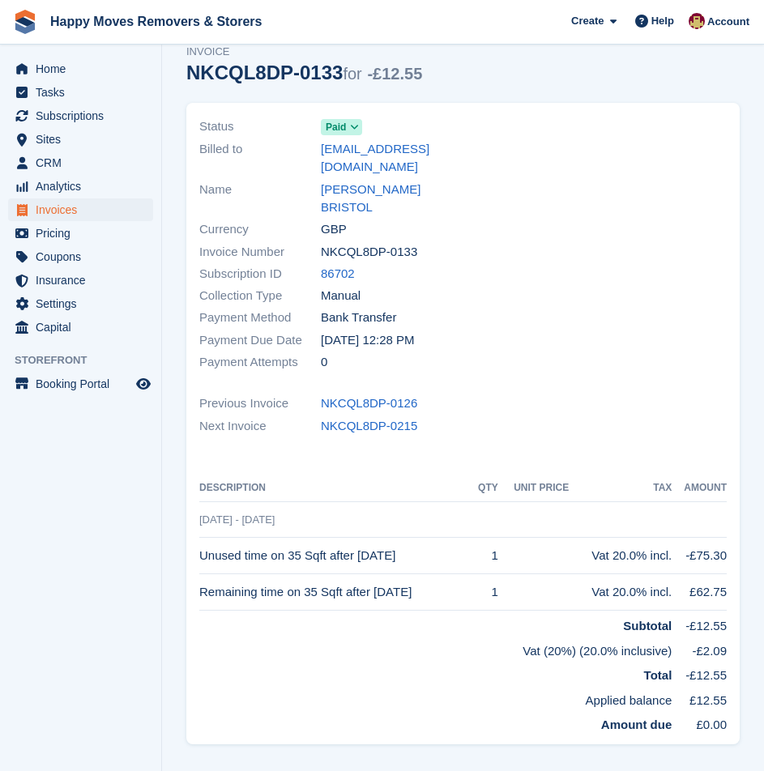
scroll to position [65, 0]
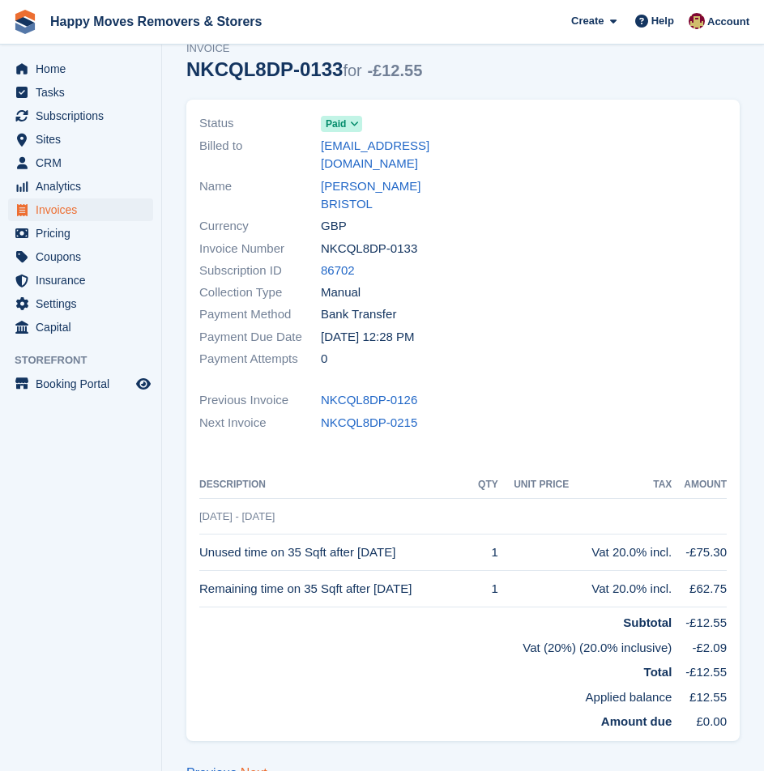
click at [257, 767] on link "Next" at bounding box center [254, 774] width 27 height 14
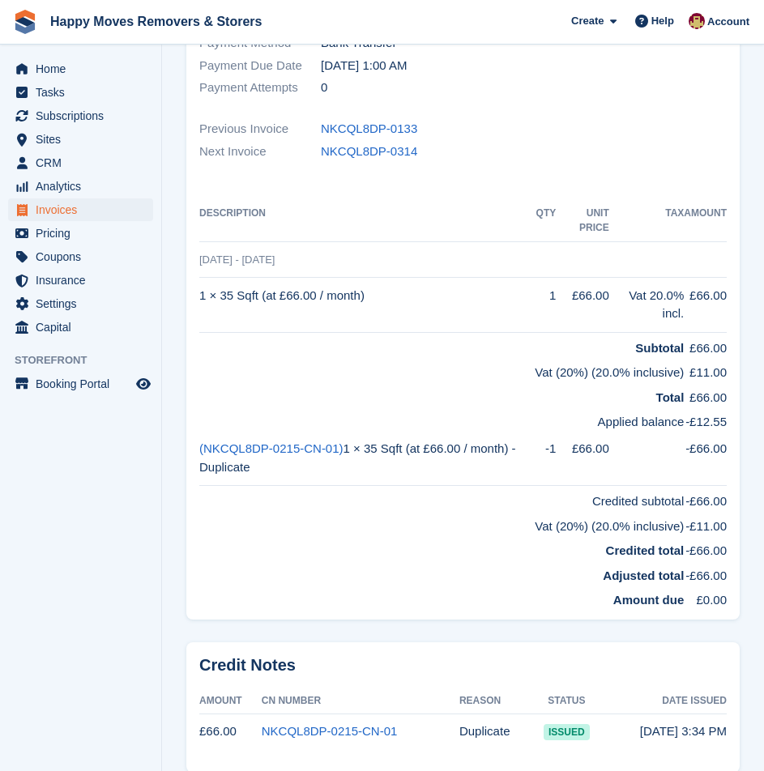
scroll to position [534, 0]
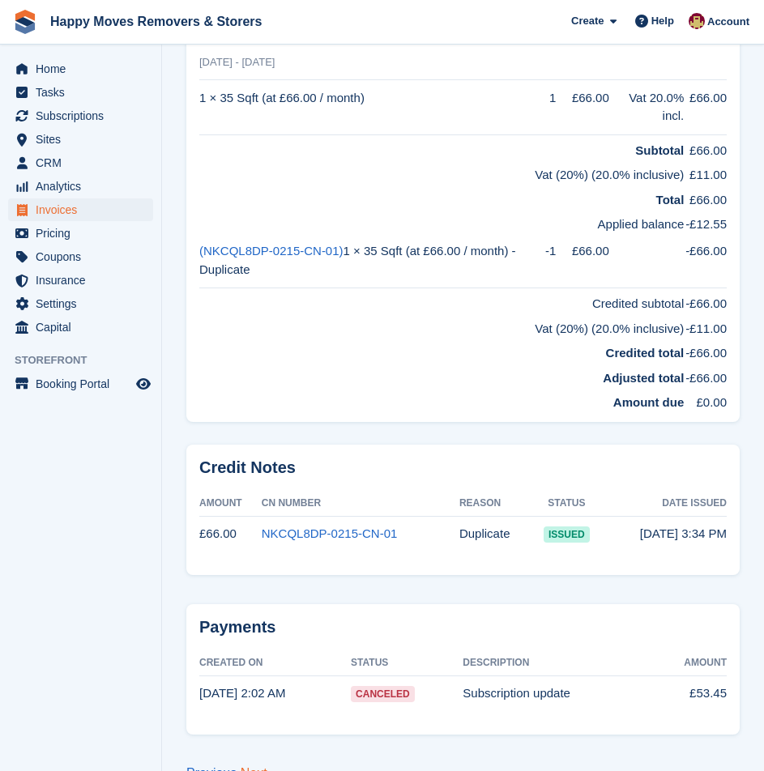
click at [254, 767] on link "Next" at bounding box center [254, 774] width 27 height 14
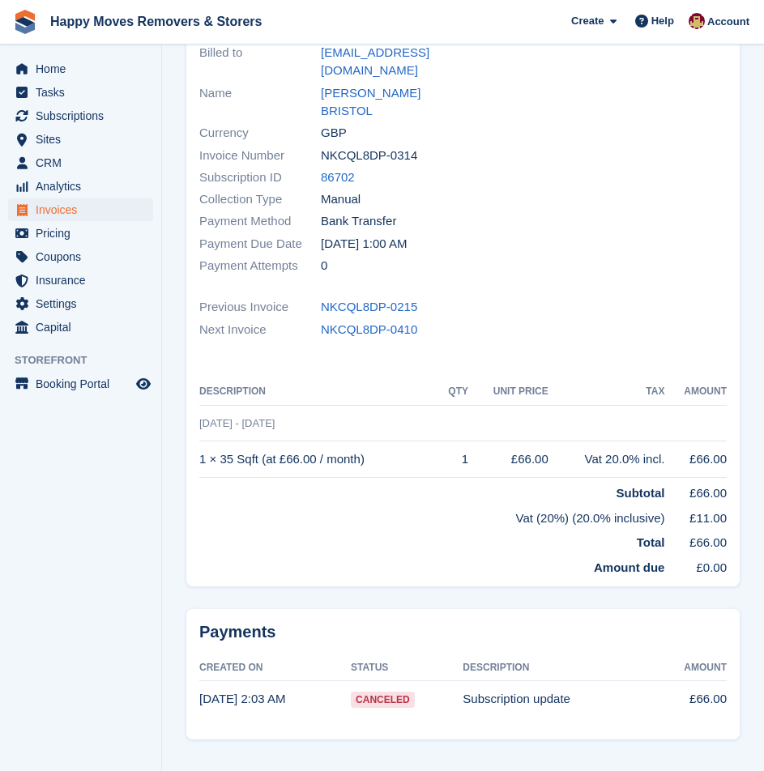
scroll to position [163, 0]
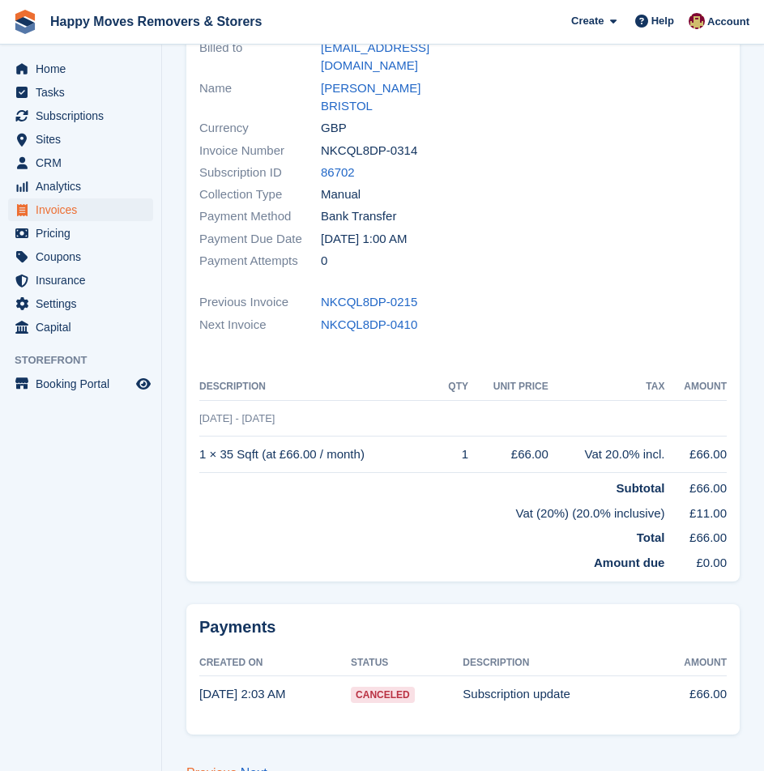
click at [208, 767] on link "Previous" at bounding box center [211, 774] width 50 height 14
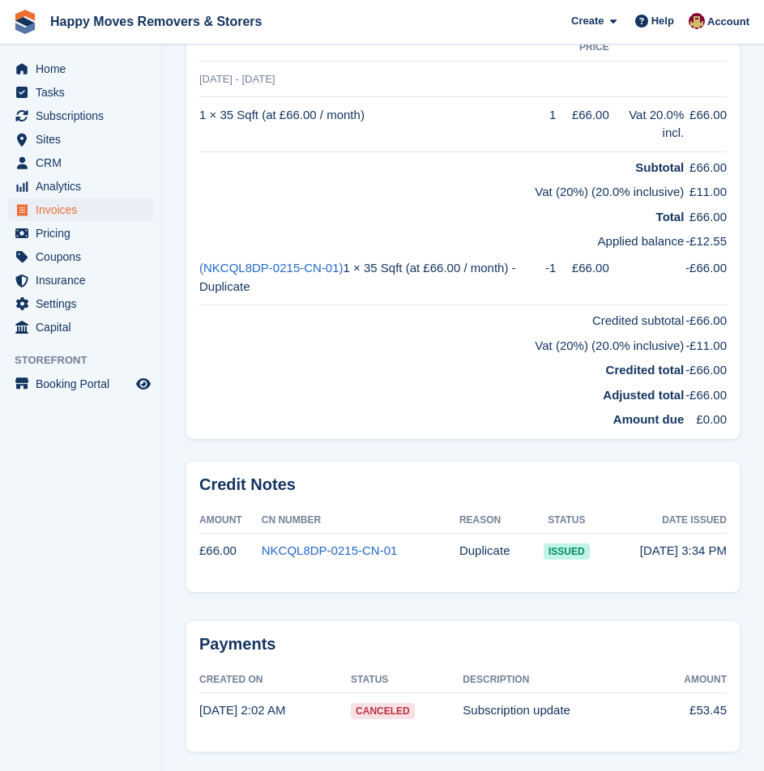
scroll to position [534, 0]
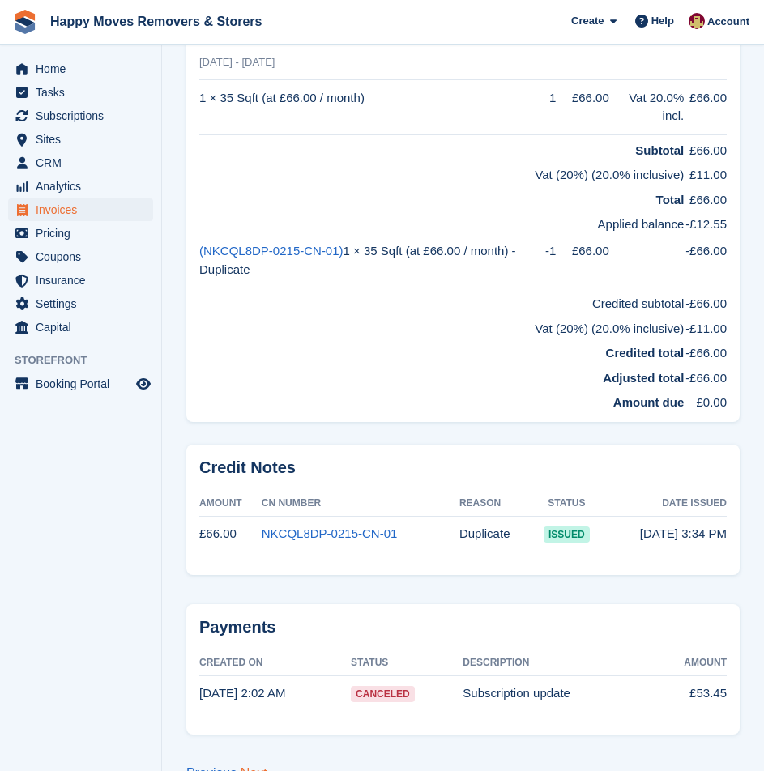
click at [251, 767] on link "Next" at bounding box center [254, 774] width 27 height 14
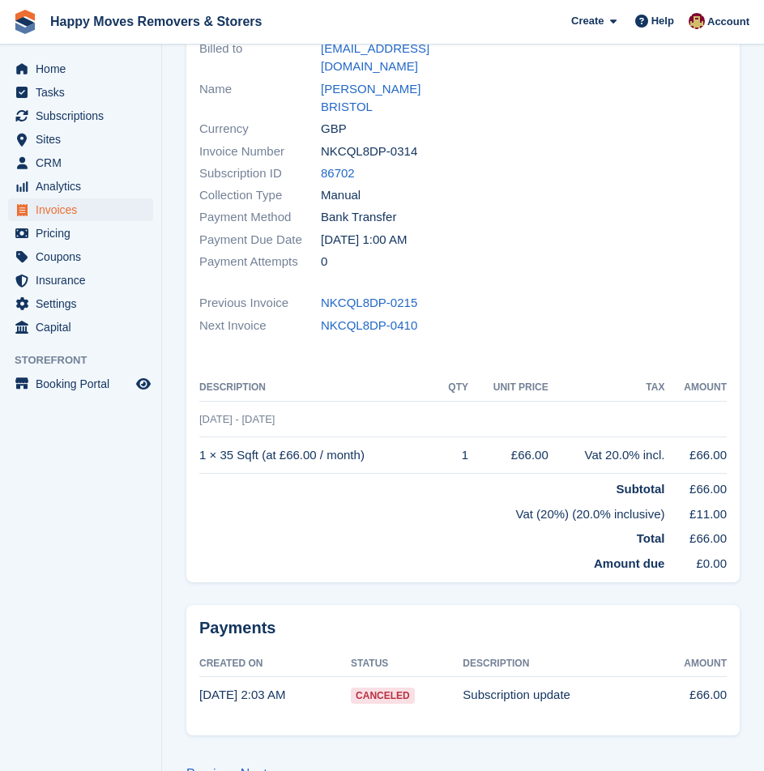
scroll to position [163, 0]
click at [209, 753] on section "Invoices NKCQL8DP-0314 Invoice NKCQL8DP-0314 for £66.00 View on Stripe Download…" at bounding box center [463, 322] width 602 height 971
click at [203, 764] on div "Previous Next" at bounding box center [462, 773] width 553 height 19
click at [201, 767] on link "Previous" at bounding box center [211, 774] width 50 height 14
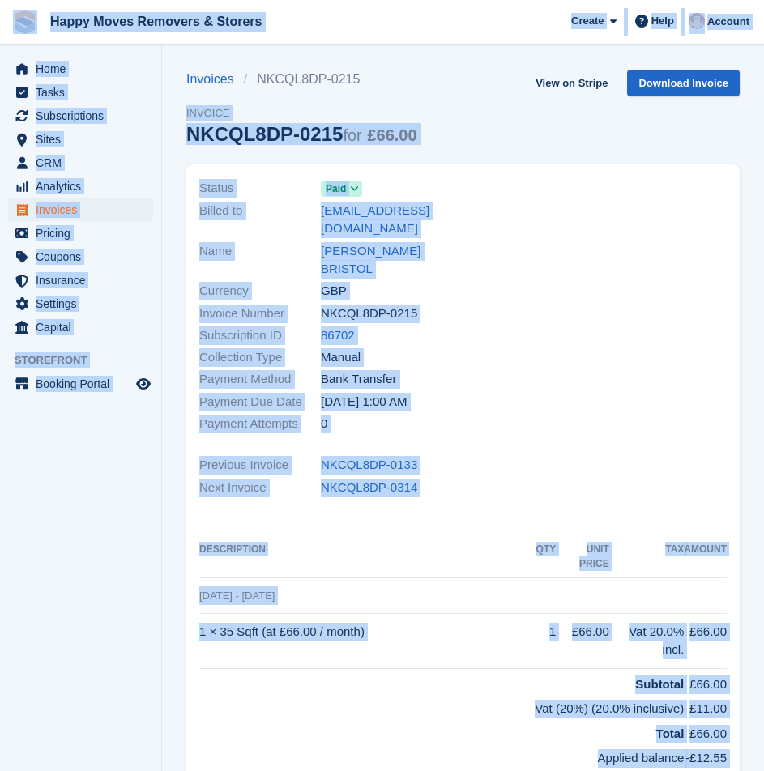
click at [110, 672] on aside "Home Tasks Subscriptions Subscriptions Subscriptions Price increases NEW Price …" at bounding box center [80, 390] width 161 height 690
click at [238, 83] on link "Invoices" at bounding box center [215, 79] width 58 height 19
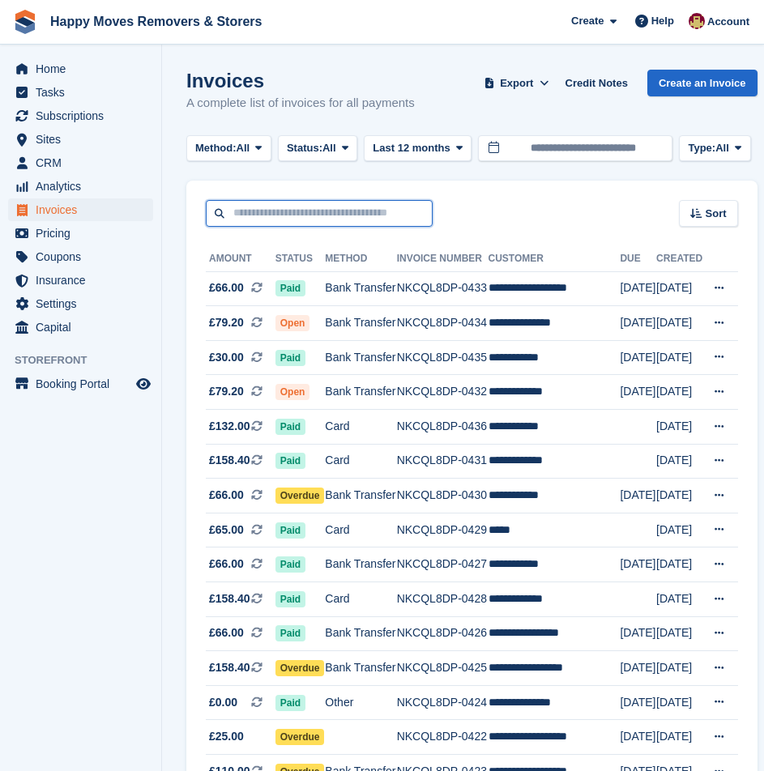
click at [310, 208] on input "text" at bounding box center [319, 213] width 227 height 27
type input "*******"
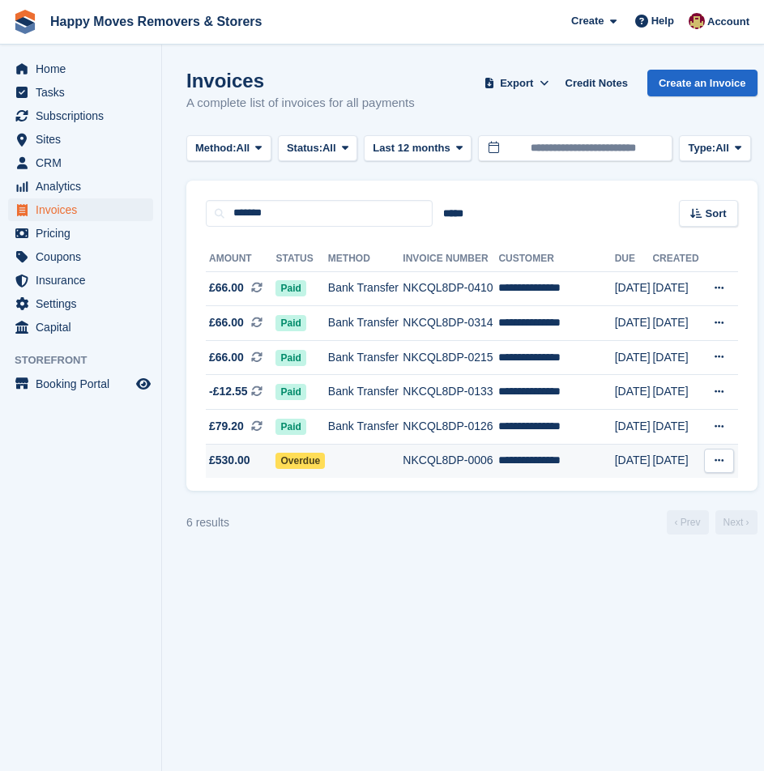
click at [388, 450] on td at bounding box center [365, 461] width 75 height 34
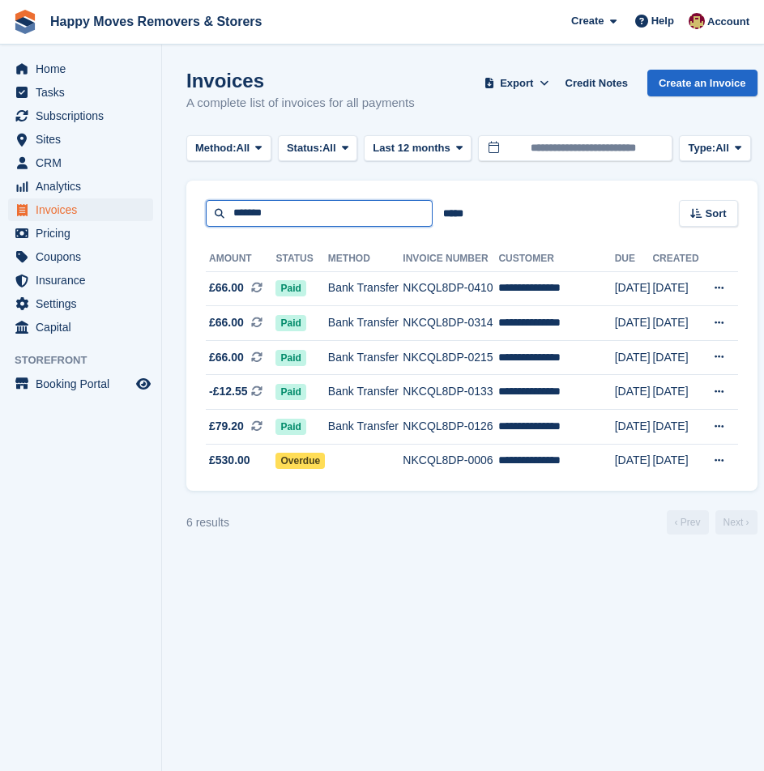
drag, startPoint x: 315, startPoint y: 207, endPoint x: -152, endPoint y: 117, distance: 475.2
click at [0, 117] on html "Happy Moves Removers & Storers Create Subscription Invoice Contact Deal Discoun…" at bounding box center [382, 385] width 764 height 771
type input "*******"
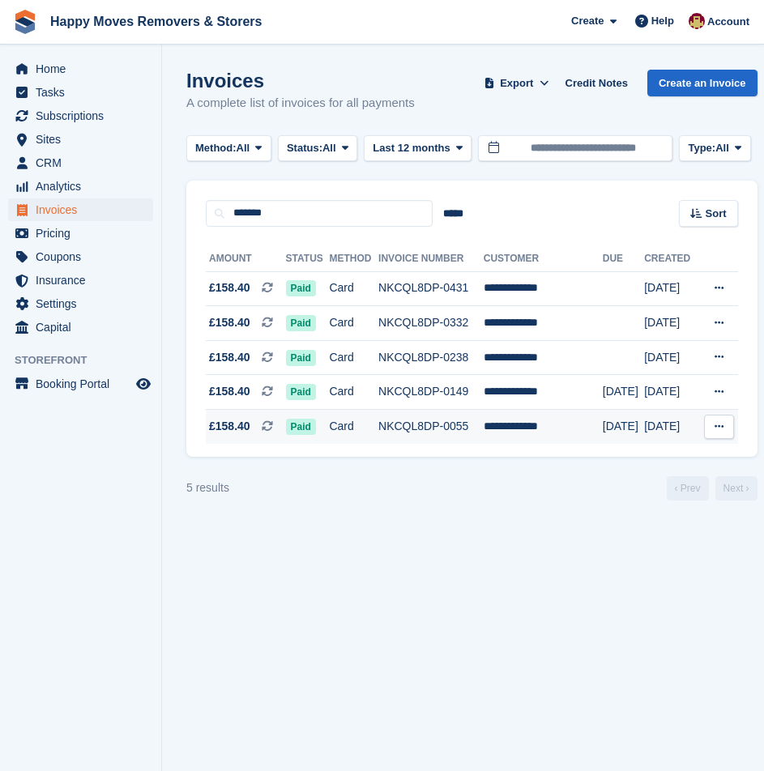
click at [484, 423] on td "NKCQL8DP-0055" at bounding box center [430, 427] width 105 height 34
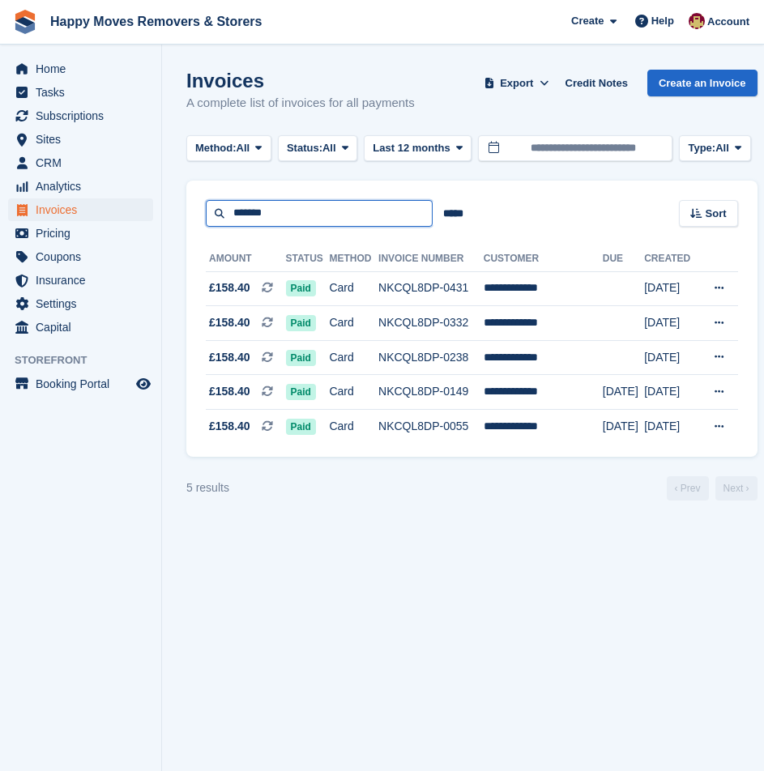
click at [354, 206] on input "*******" at bounding box center [319, 213] width 227 height 27
drag, startPoint x: 354, startPoint y: 206, endPoint x: 192, endPoint y: 204, distance: 162.1
click at [192, 204] on div "******* ***** Sort Sort by Date created Created (oldest first) Created (newest …" at bounding box center [471, 204] width 571 height 46
type input "****"
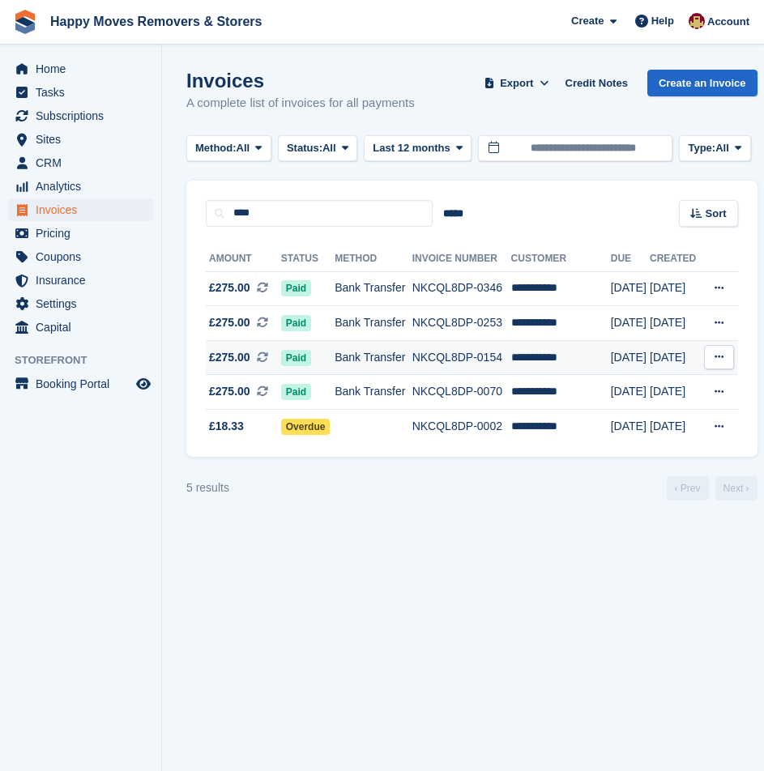
click at [459, 362] on td "NKCQL8DP-0154" at bounding box center [461, 357] width 99 height 35
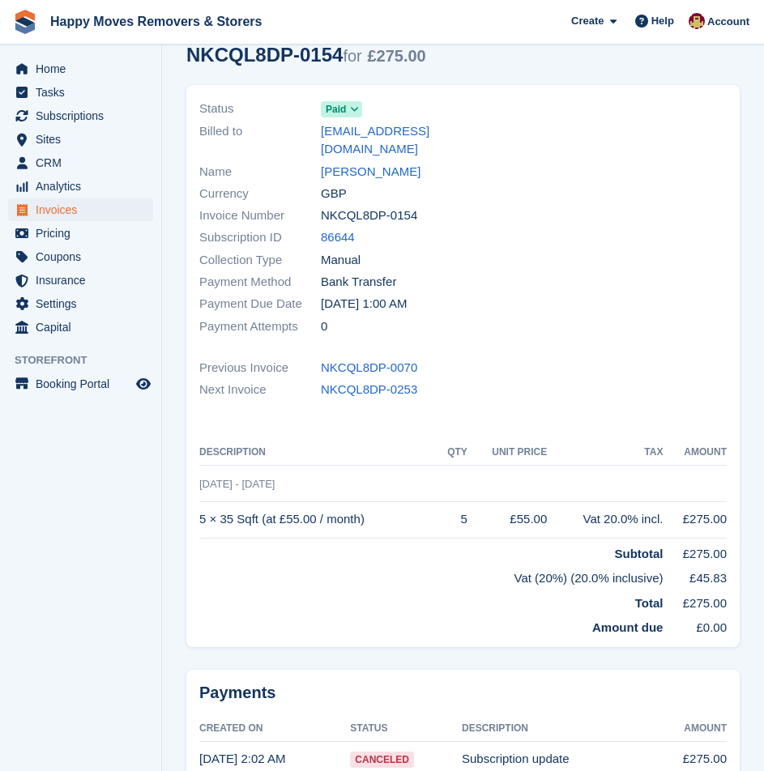
scroll to position [163, 0]
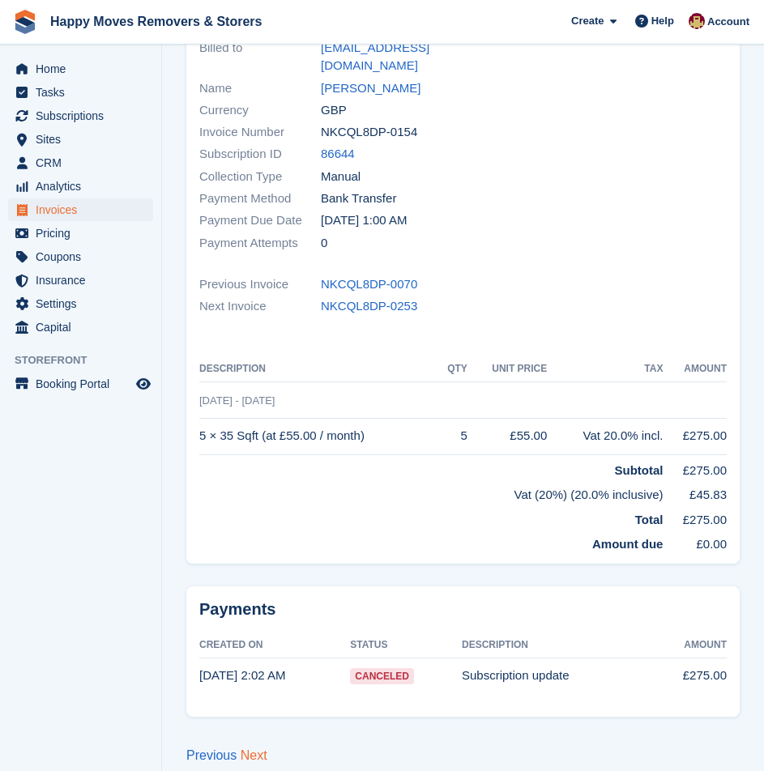
click at [262, 749] on link "Next" at bounding box center [254, 756] width 27 height 14
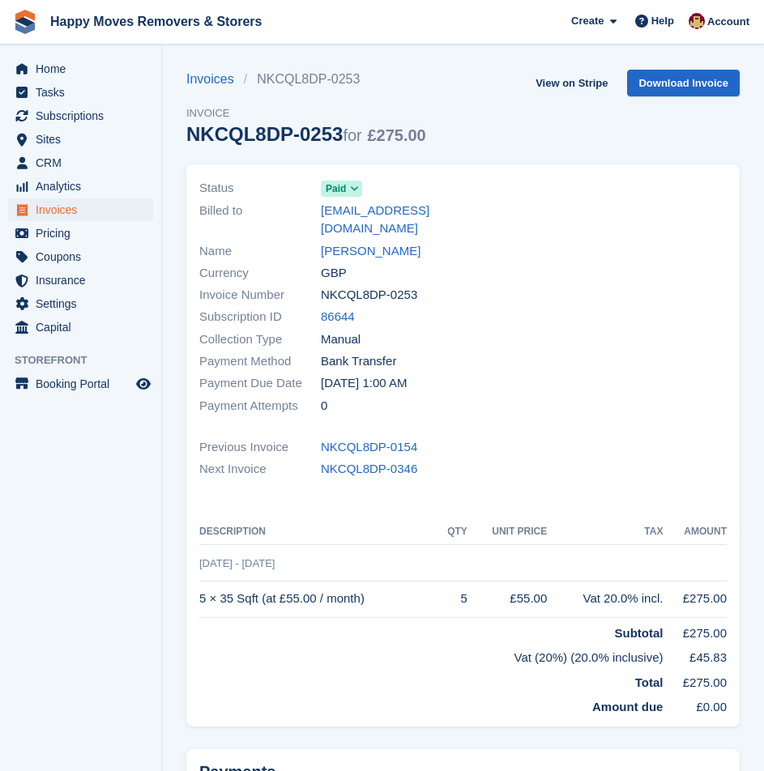
click at [576, 281] on div at bounding box center [600, 297] width 274 height 258
